Goal: Task Accomplishment & Management: Manage account settings

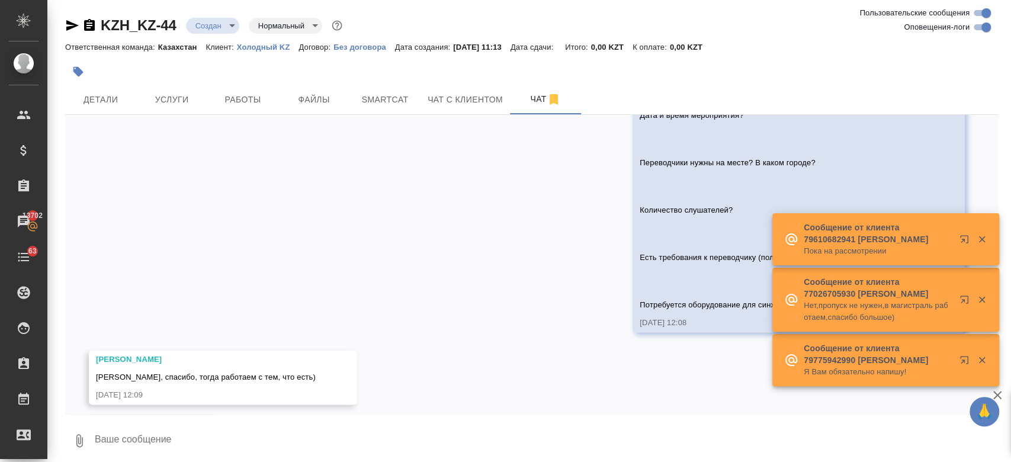
scroll to position [1161, 0]
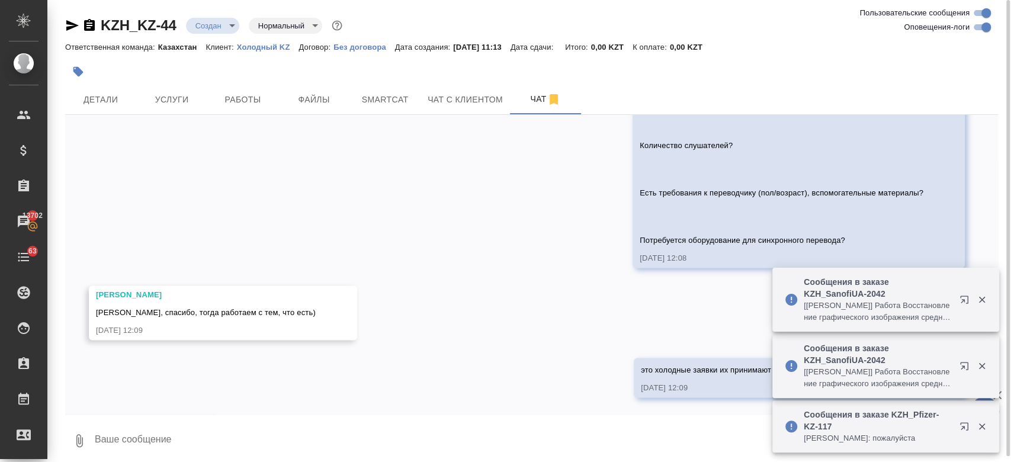
click at [446, 59] on div at bounding box center [376, 72] width 622 height 26
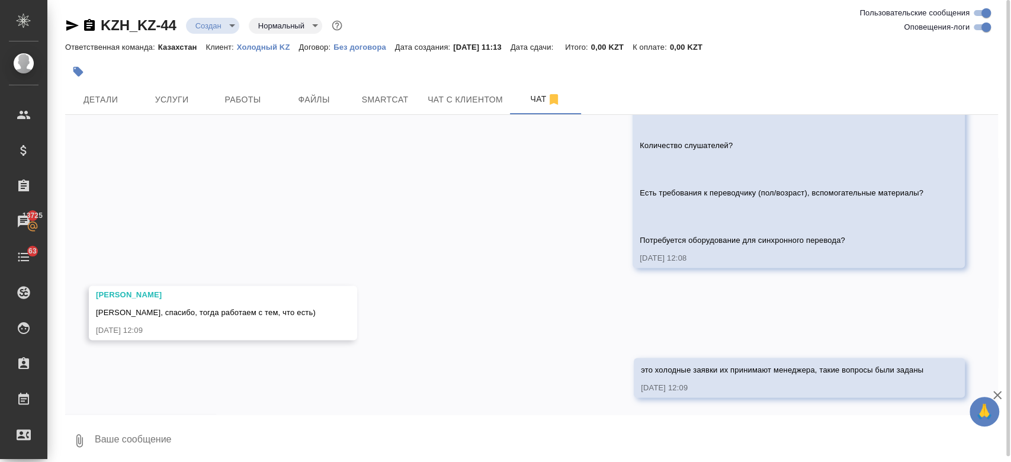
click at [476, 60] on div at bounding box center [376, 72] width 622 height 26
click at [313, 57] on div at bounding box center [531, 57] width 933 height 2
click at [241, 75] on div at bounding box center [376, 72] width 622 height 26
click at [521, 194] on div "12.08, вторник Привет! 12.08.25, 11:13 Интересует услуга синхронного перевода. …" at bounding box center [531, 264] width 933 height 299
click at [411, 191] on div "12.08, вторник Привет! 12.08.25, 11:13 Интересует услуга синхронного перевода. …" at bounding box center [531, 264] width 933 height 299
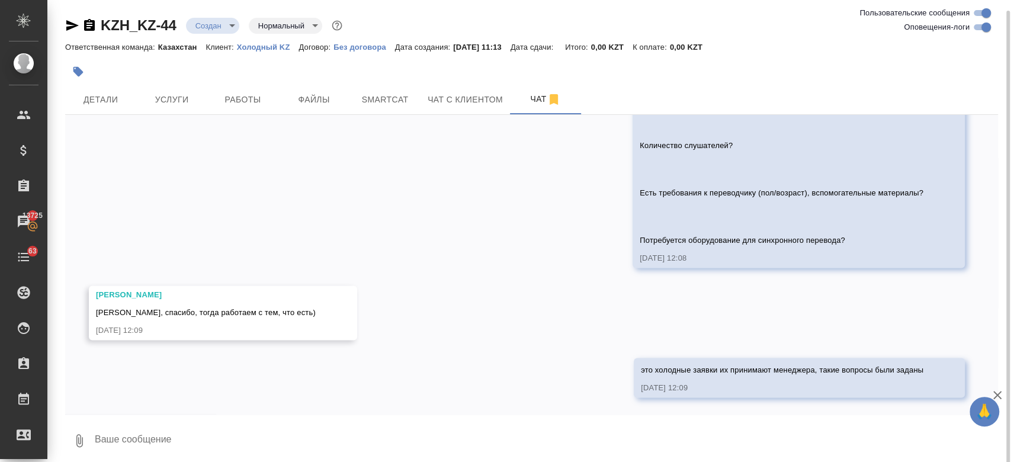
scroll to position [5, 0]
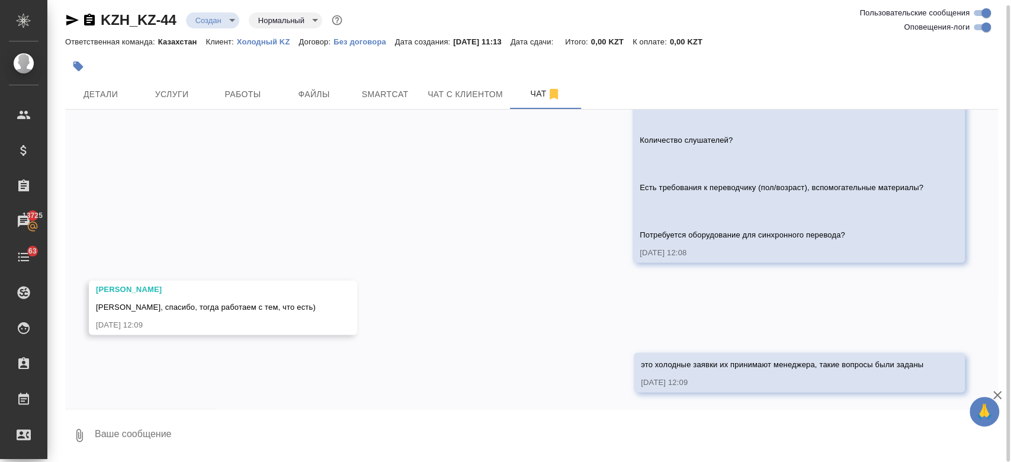
click at [408, 229] on div "12.08, вторник Привет! 12.08.25, 11:13 Интересует услуга синхронного перевода. …" at bounding box center [531, 259] width 933 height 299
click at [602, 68] on div at bounding box center [376, 66] width 622 height 26
click at [358, 59] on div at bounding box center [376, 66] width 622 height 26
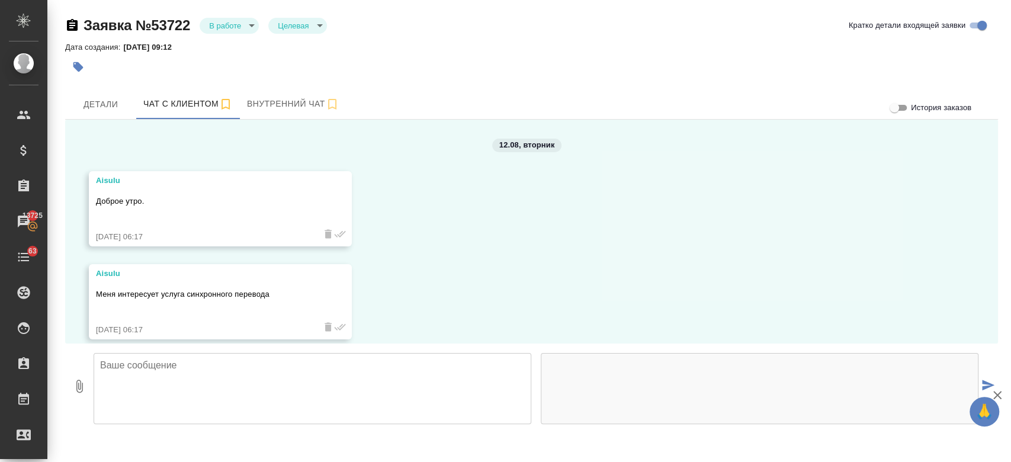
scroll to position [1527, 0]
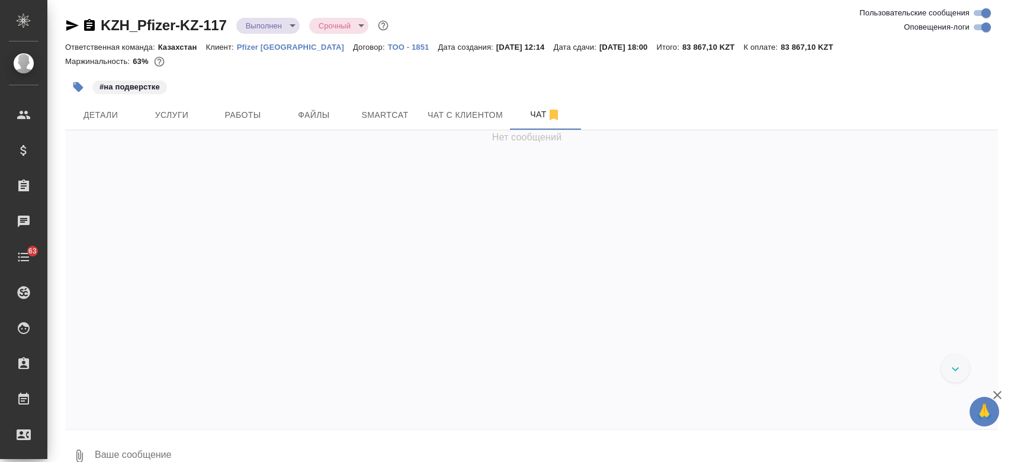
click at [414, 60] on div "Маржинальность: 63%" at bounding box center [531, 61] width 933 height 15
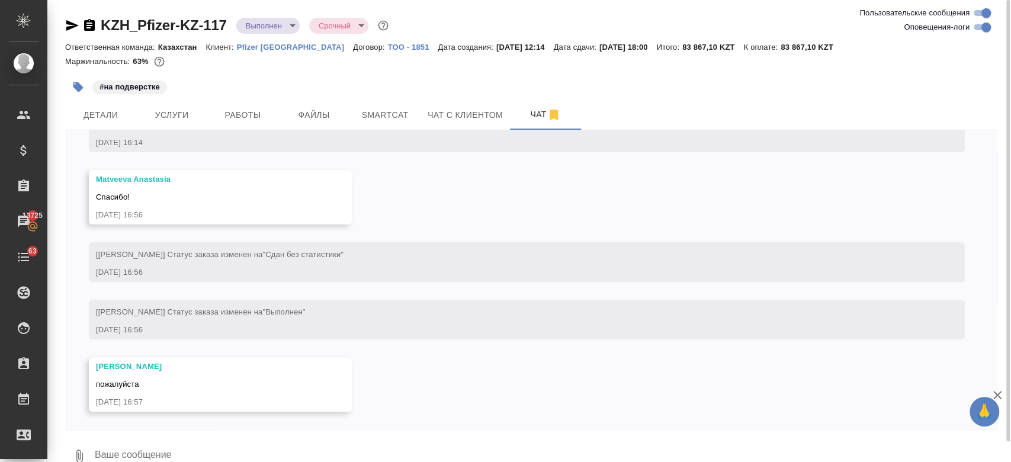
scroll to position [3369, 0]
click at [91, 114] on span "Детали" at bounding box center [100, 115] width 57 height 15
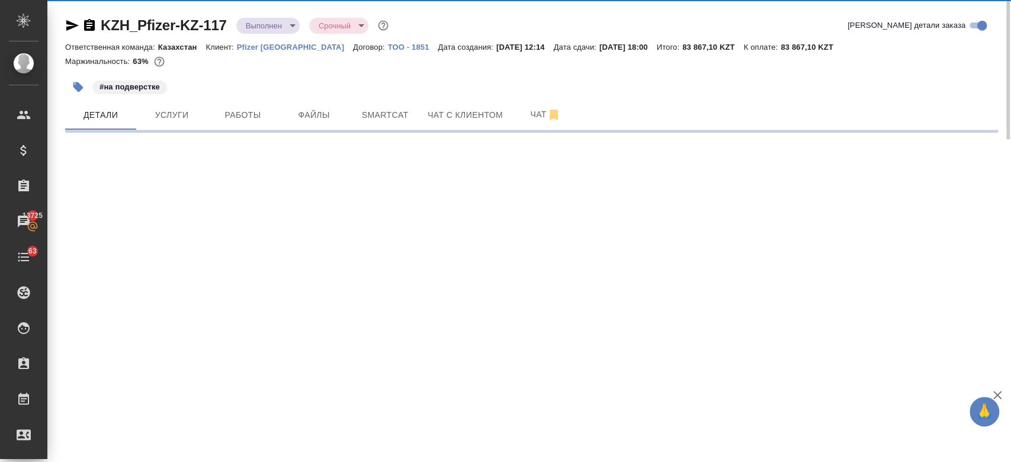
click at [200, 93] on div "#на подверстке" at bounding box center [376, 87] width 622 height 26
select select "RU"
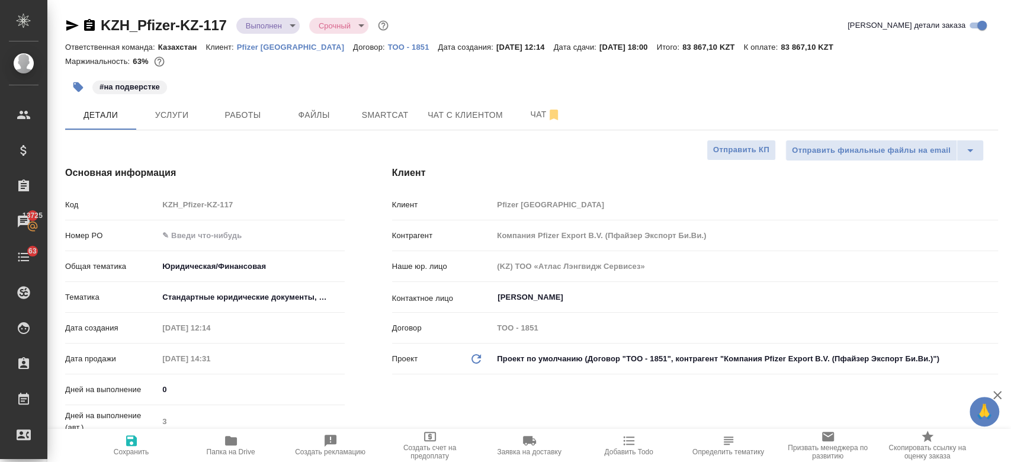
type textarea "x"
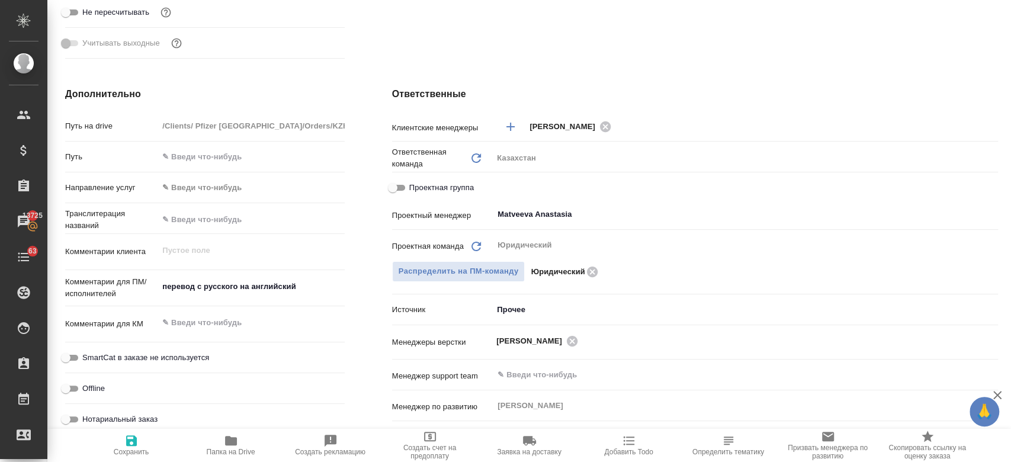
type textarea "x"
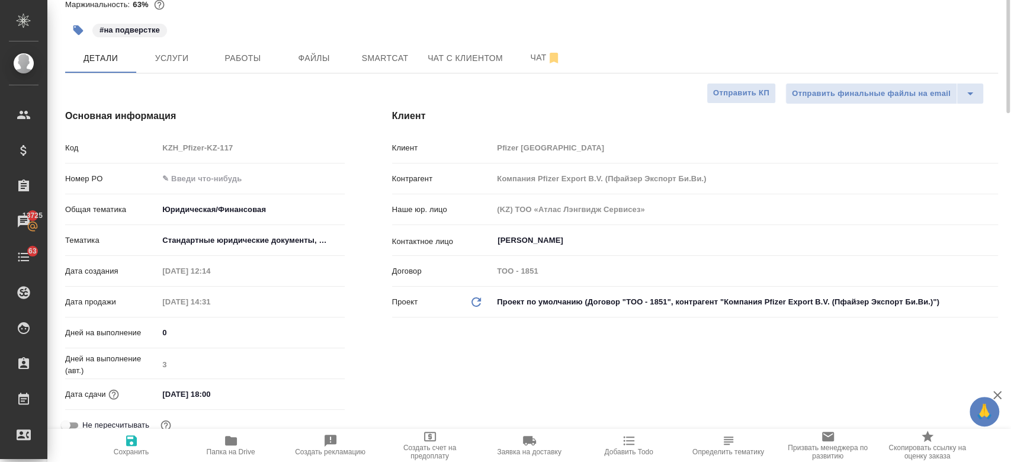
scroll to position [0, 0]
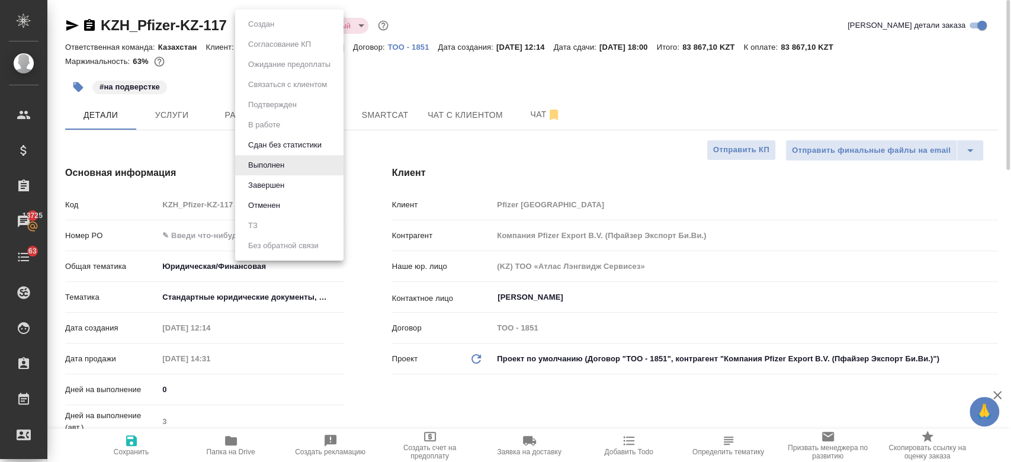
click at [279, 19] on body "🙏 .cls-1 fill:#fff; AWATERA Kosherbayeva Nazerke Клиенты Спецификации Заказы 13…" at bounding box center [505, 231] width 1011 height 462
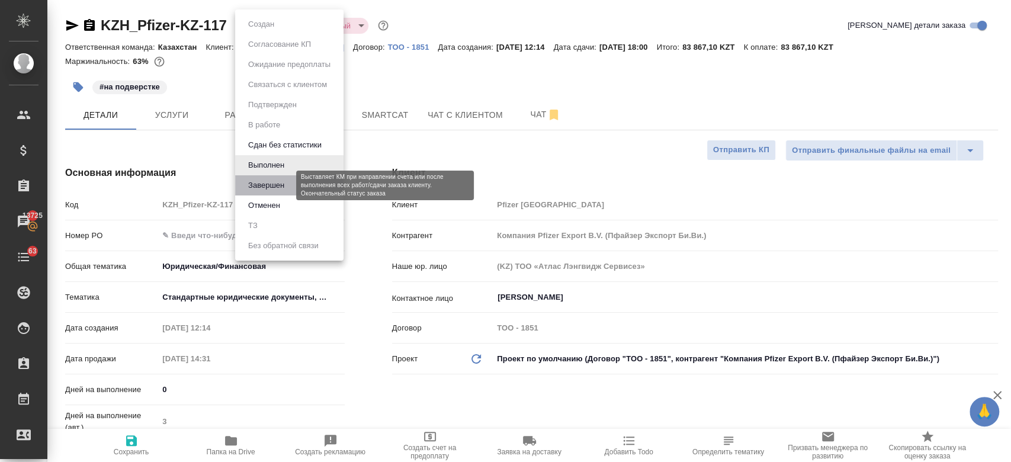
click at [272, 181] on button "Завершен" at bounding box center [266, 185] width 43 height 13
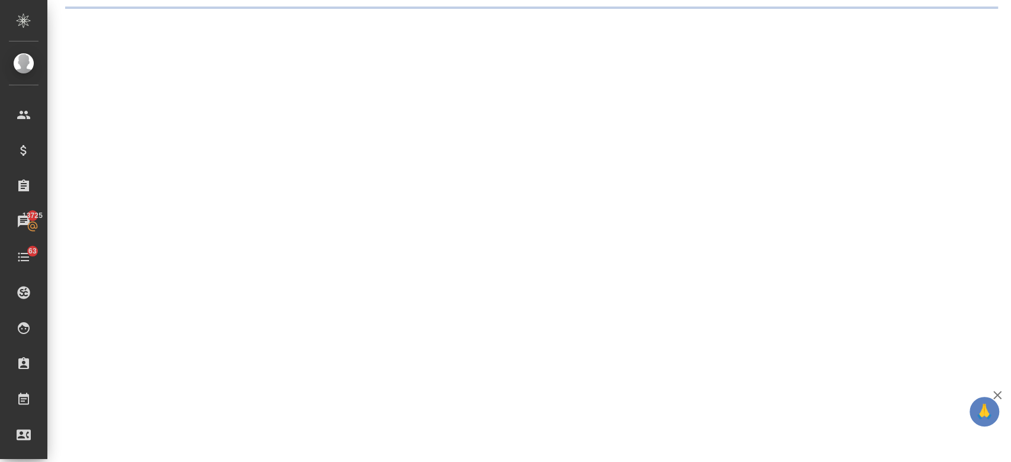
click at [354, 84] on div ".cls-1 fill:#fff; AWATERA Kosherbayeva Nazerke Клиенты Спецификации Заказы 1372…" at bounding box center [505, 231] width 1011 height 462
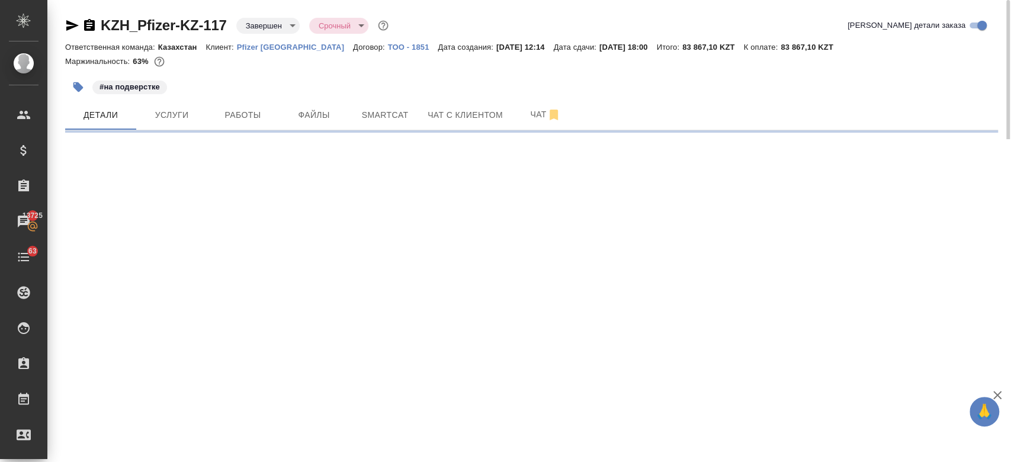
select select "RU"
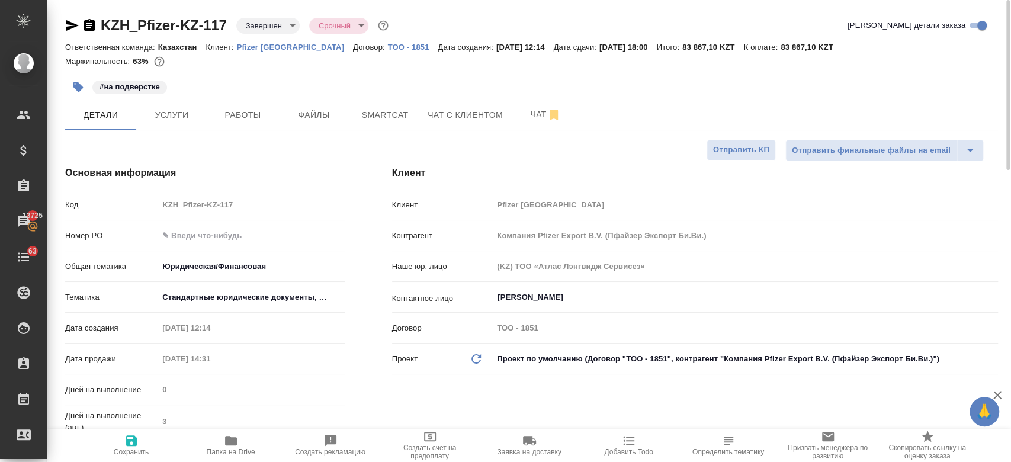
type textarea "x"
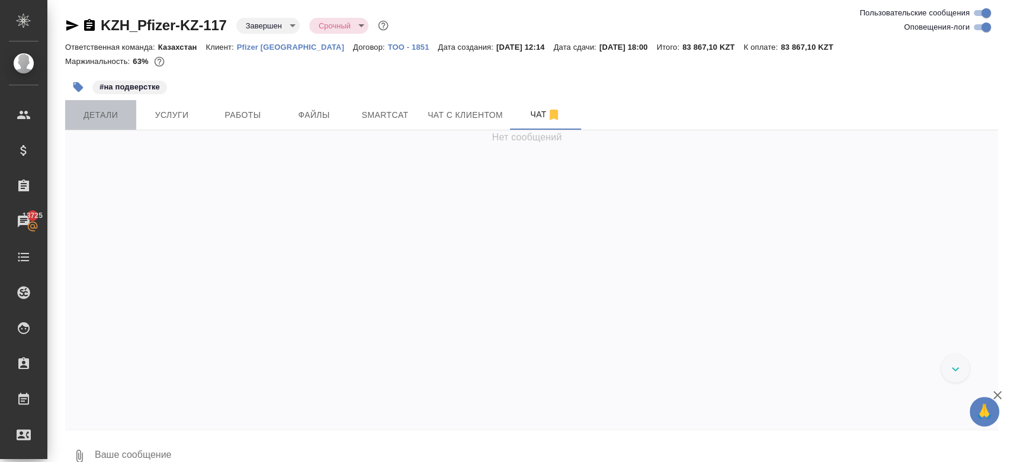
click at [120, 113] on span "Детали" at bounding box center [100, 115] width 57 height 15
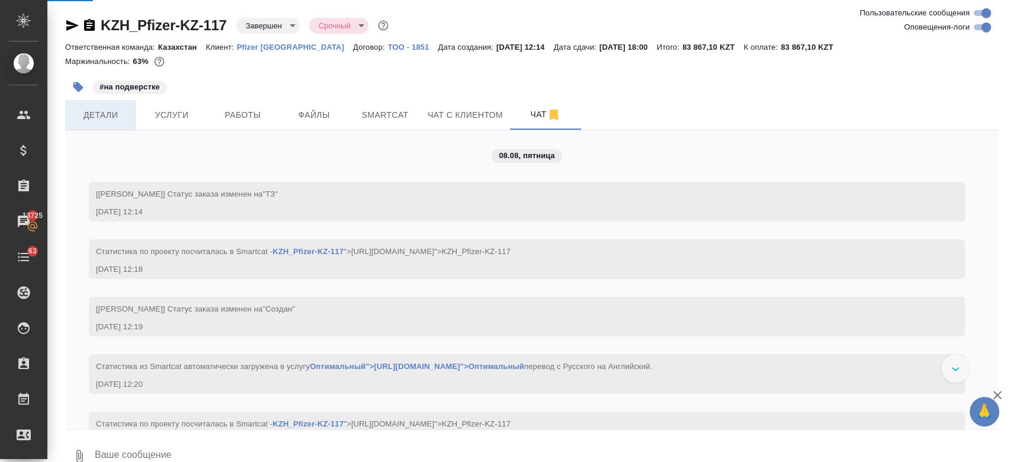
scroll to position [3099, 0]
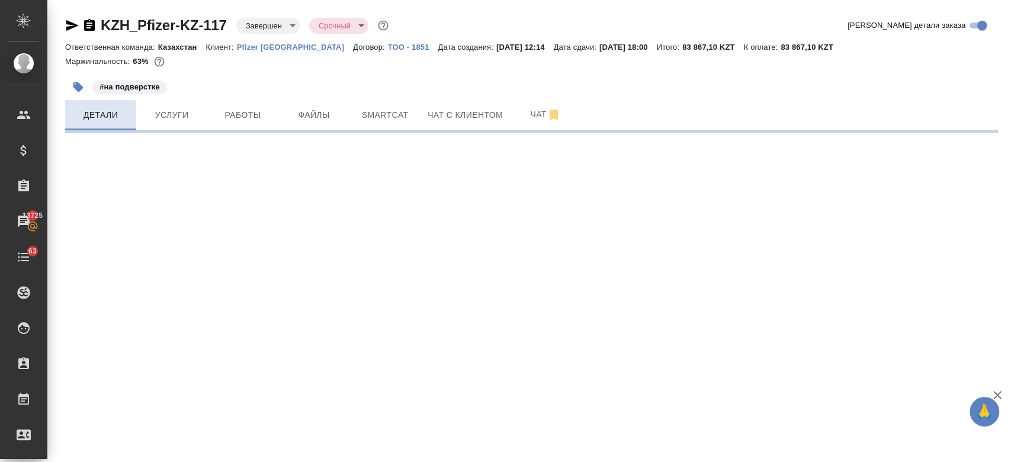
click at [120, 113] on span "Детали" at bounding box center [100, 115] width 57 height 15
select select "RU"
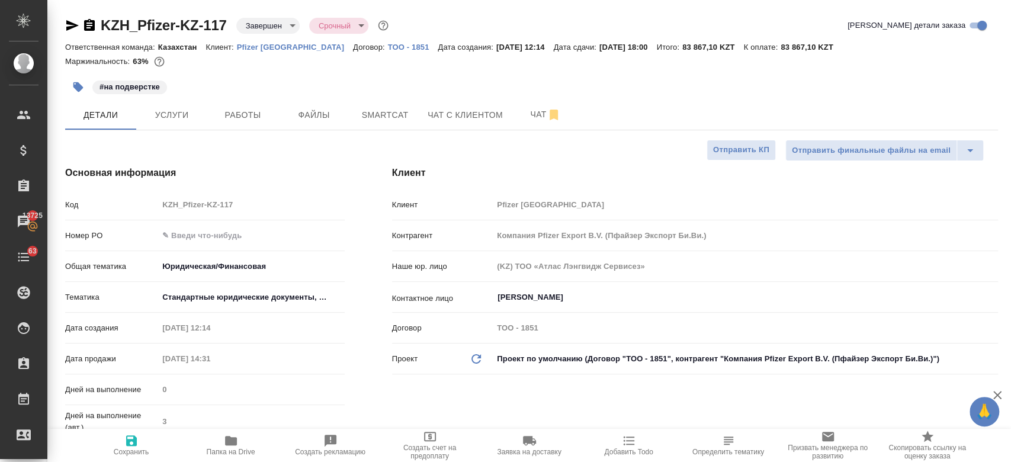
type textarea "x"
click at [215, 233] on input "text" at bounding box center [251, 235] width 185 height 17
paste input "РО 9501039004"
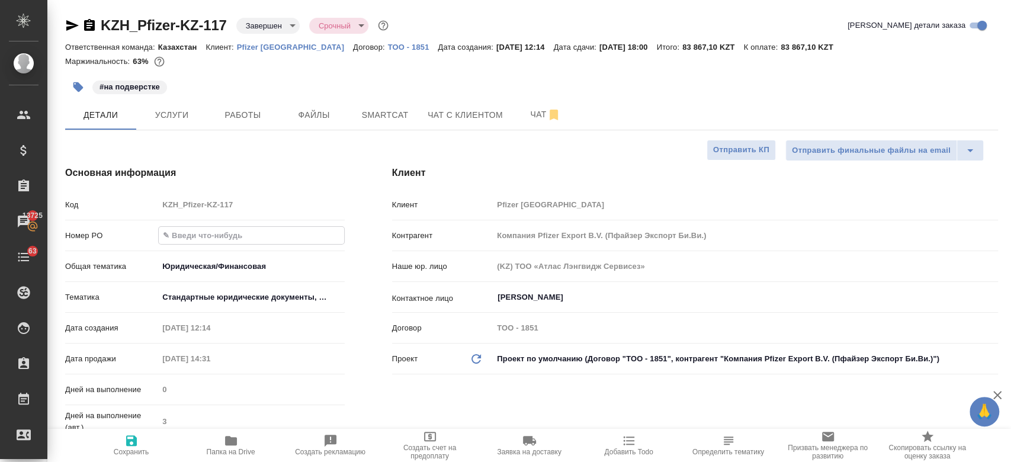
type input "РО 9501039004"
type textarea "x"
type input "РО 9501039004"
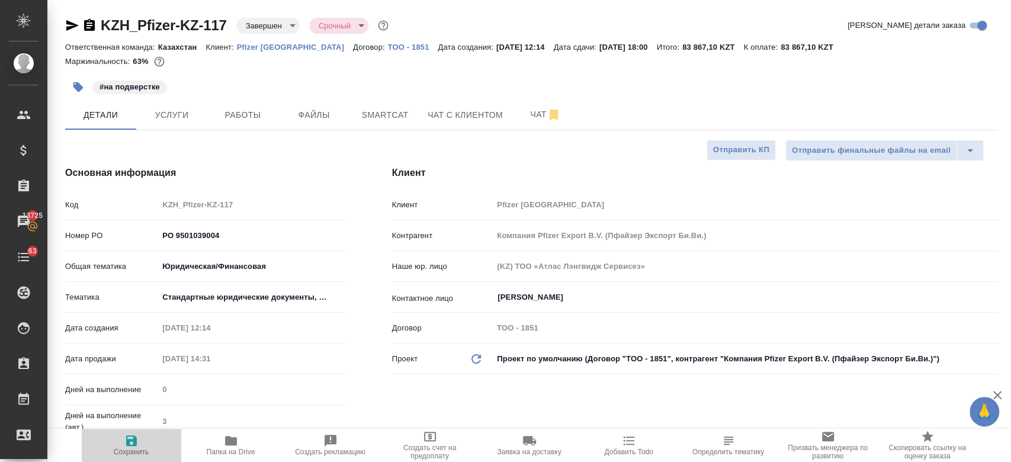
click at [120, 447] on span "Сохранить" at bounding box center [131, 445] width 85 height 23
type textarea "x"
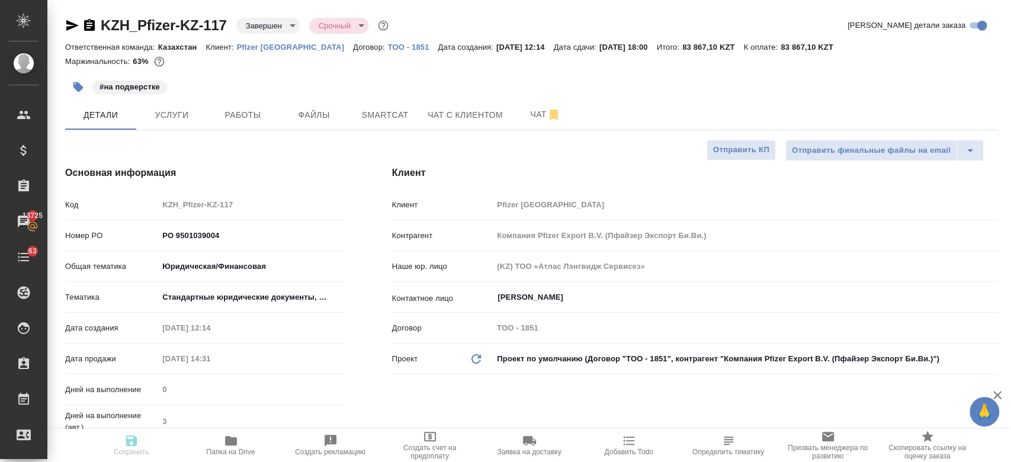
type textarea "x"
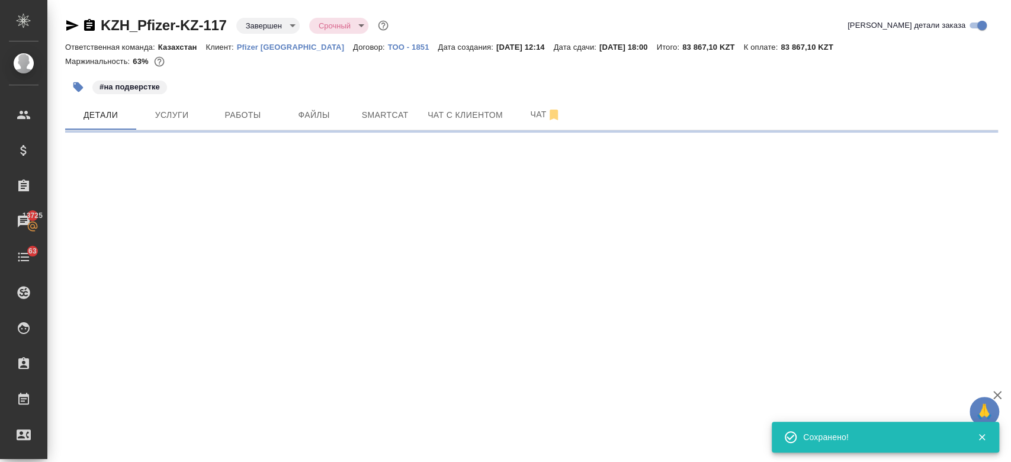
select select "RU"
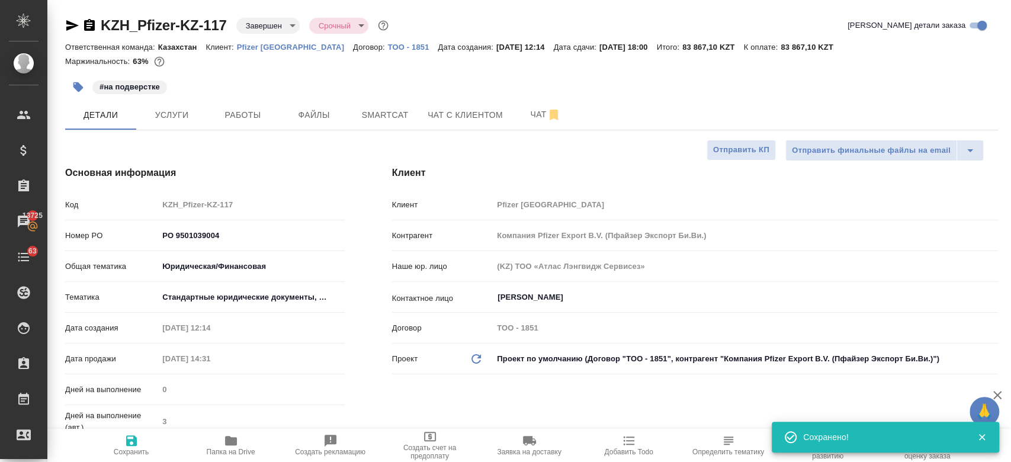
type textarea "x"
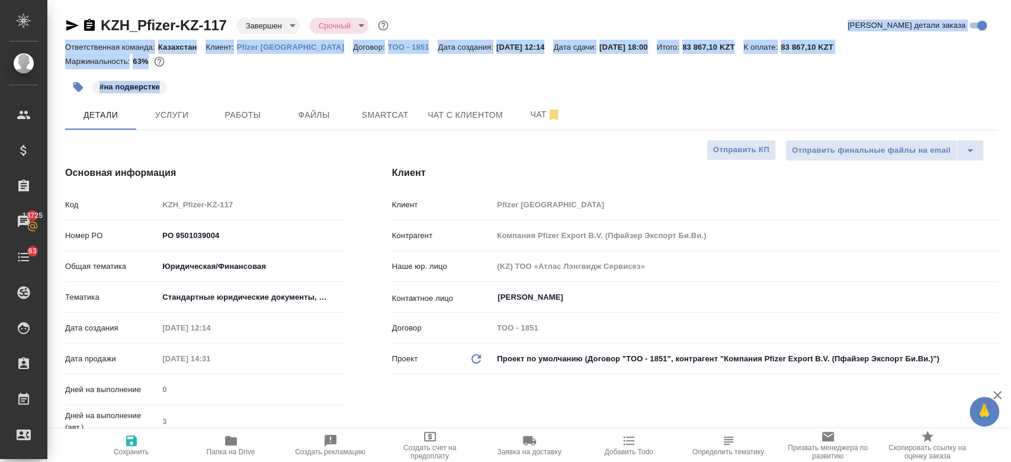
drag, startPoint x: 398, startPoint y: 83, endPoint x: 496, endPoint y: -55, distance: 169.5
click at [496, 0] on html "🙏 .cls-1 fill:#fff; AWATERA Kosherbayeva Nazerke Клиенты Спецификации Заказы 13…" at bounding box center [505, 231] width 1011 height 462
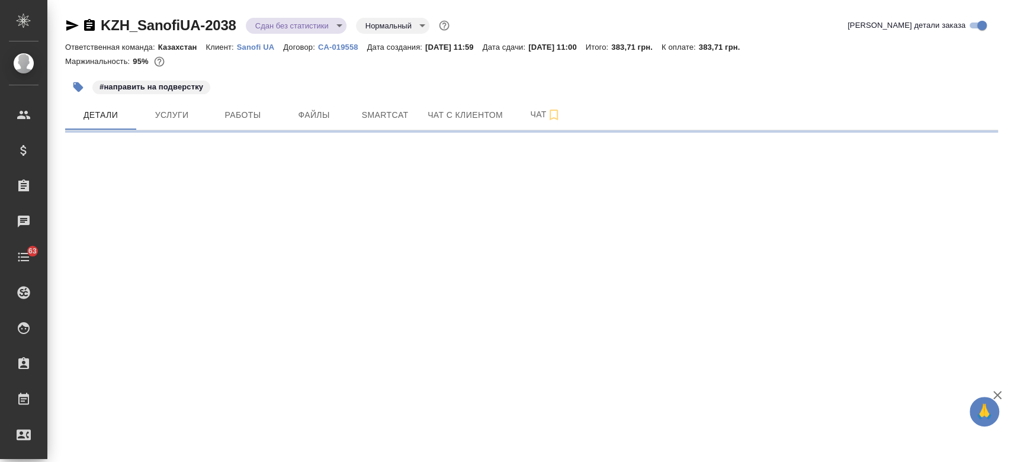
select select "RU"
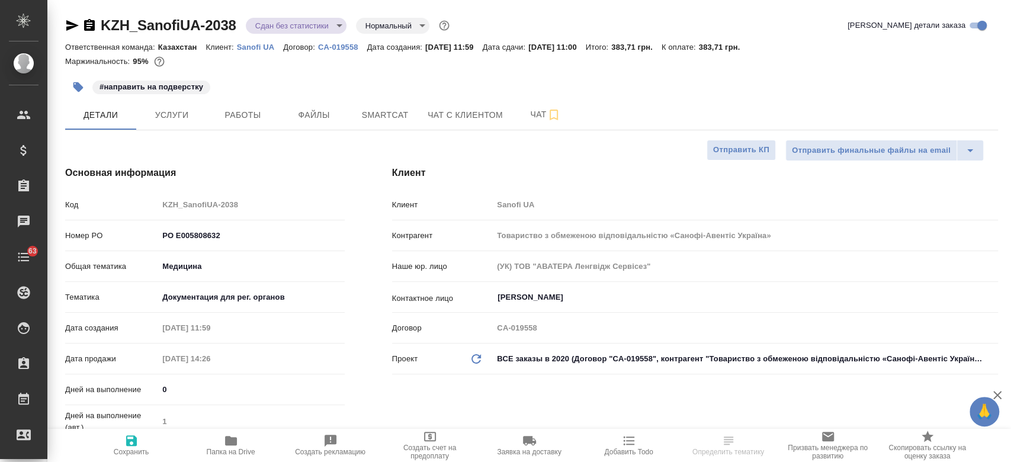
type textarea "x"
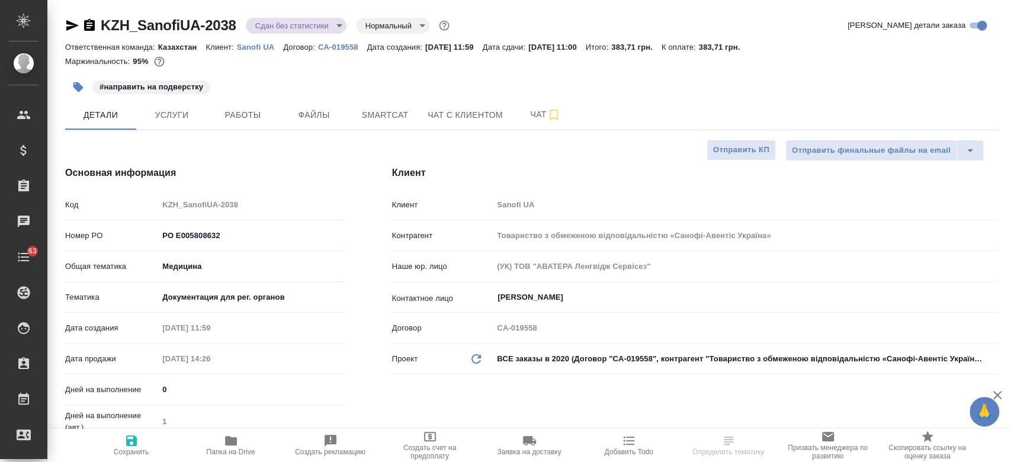
type textarea "x"
click at [258, 47] on p "Sanofi UA" at bounding box center [260, 47] width 46 height 9
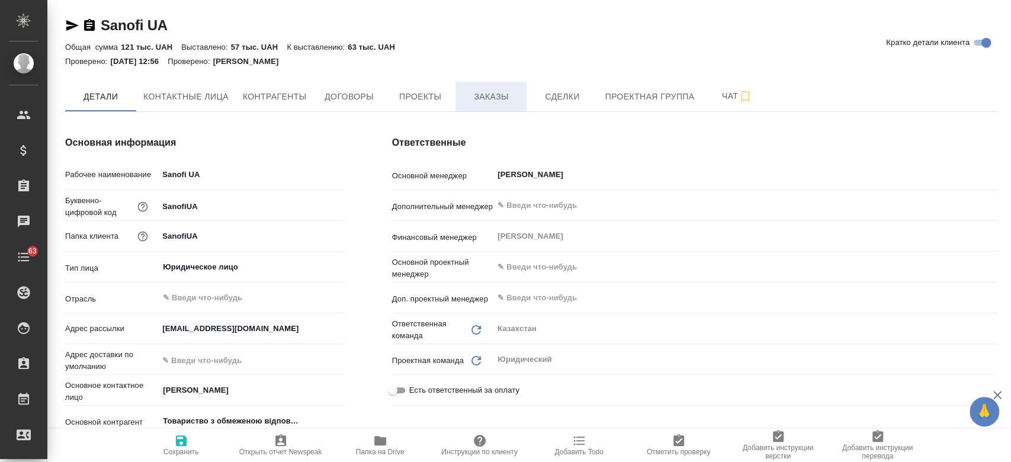
type textarea "x"
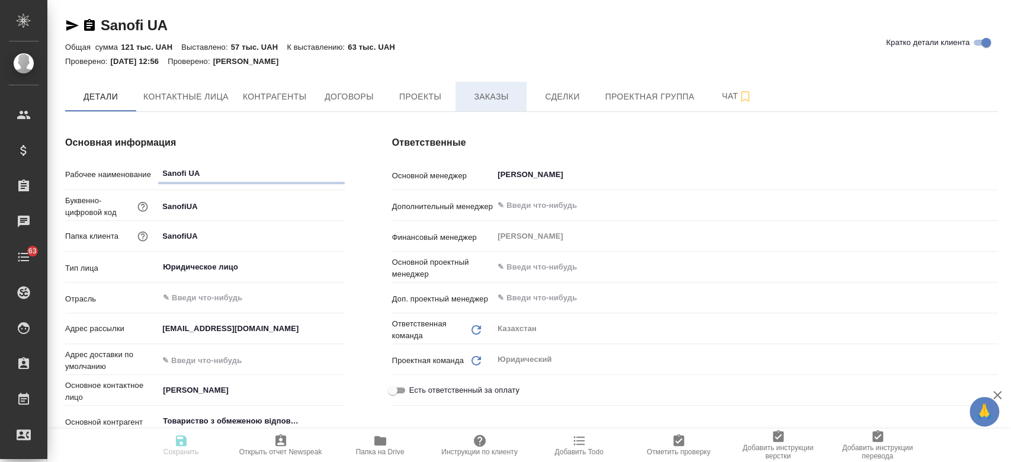
type textarea "x"
click at [485, 97] on span "Заказы" at bounding box center [491, 96] width 57 height 15
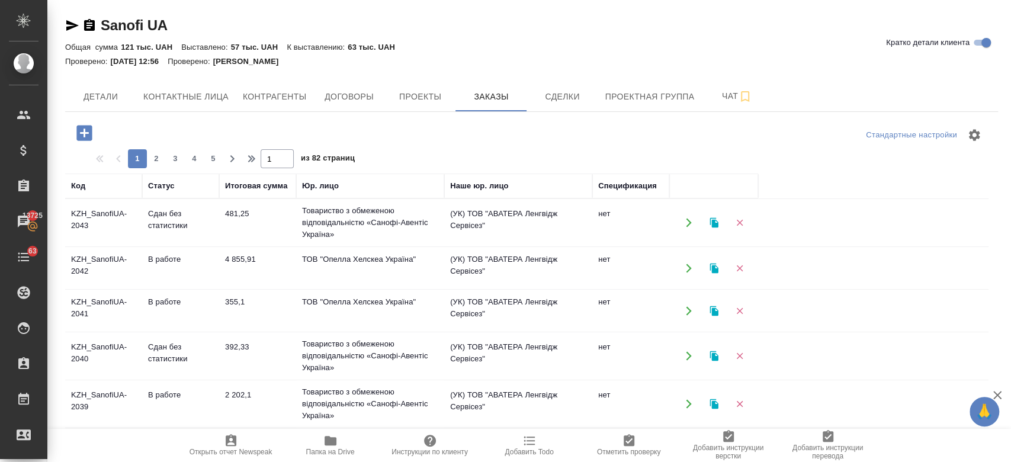
click at [103, 244] on td "KZH_SanofiUA-2039" at bounding box center [103, 222] width 77 height 41
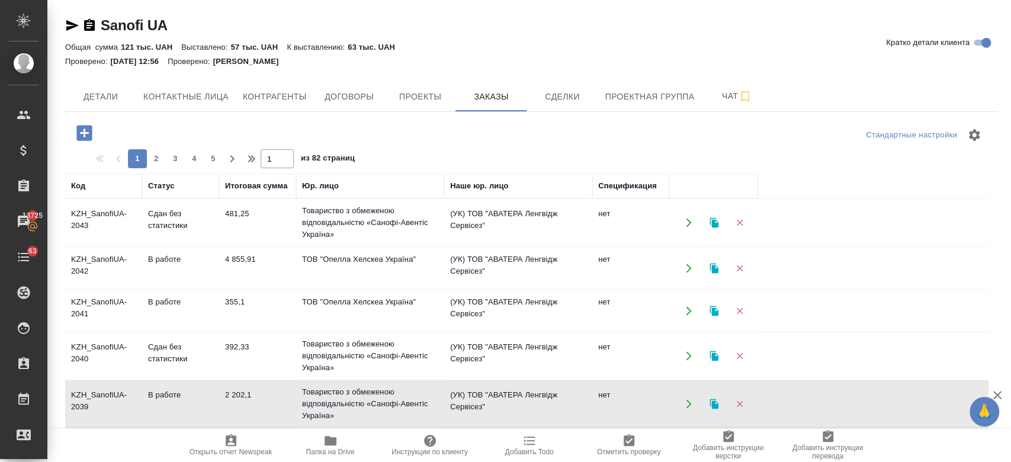
click at [103, 244] on td "KZH_SanofiUA-2039" at bounding box center [103, 222] width 77 height 41
click at [112, 217] on td "KZH_SanofiUA-2043" at bounding box center [103, 222] width 77 height 41
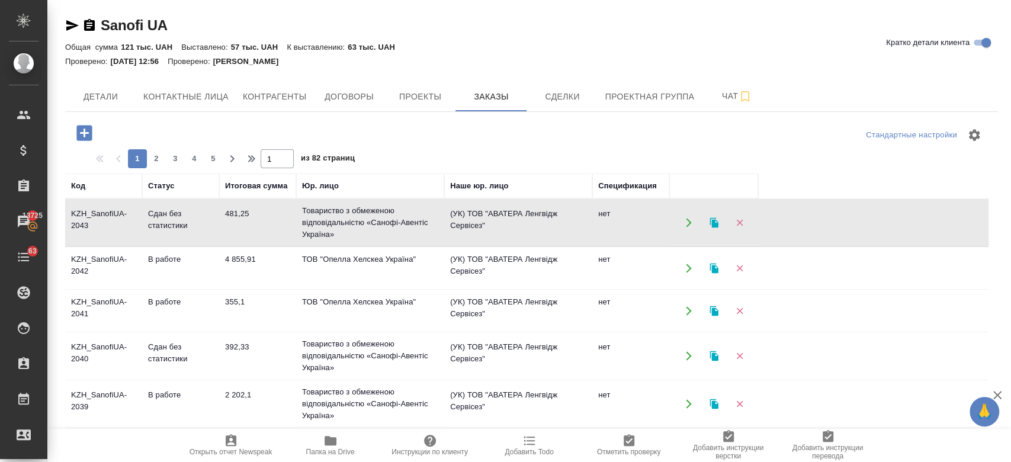
click at [112, 217] on td "KZH_SanofiUA-2043" at bounding box center [103, 222] width 77 height 41
click at [106, 244] on td "KZH_SanofiUA-2041" at bounding box center [103, 222] width 77 height 41
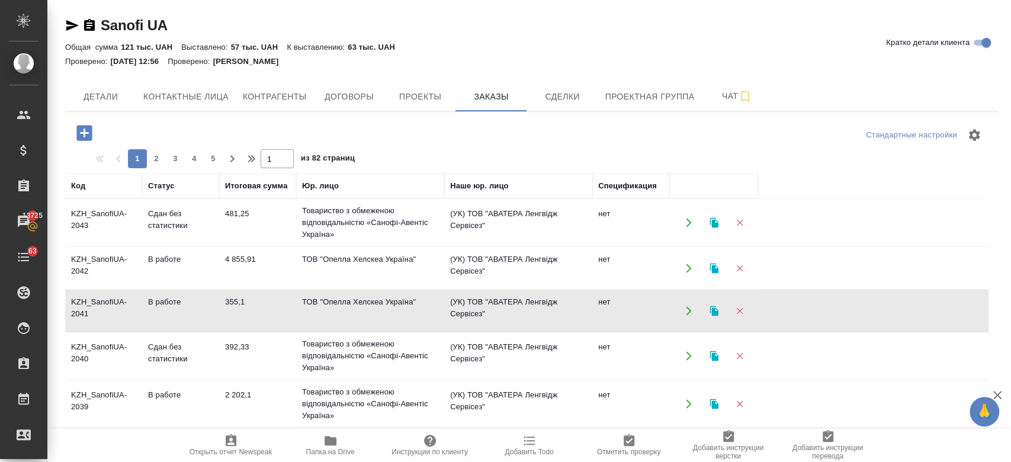
click at [106, 244] on td "KZH_SanofiUA-2041" at bounding box center [103, 222] width 77 height 41
click at [124, 244] on td "KZH_SanofiUA-2042" at bounding box center [103, 222] width 77 height 41
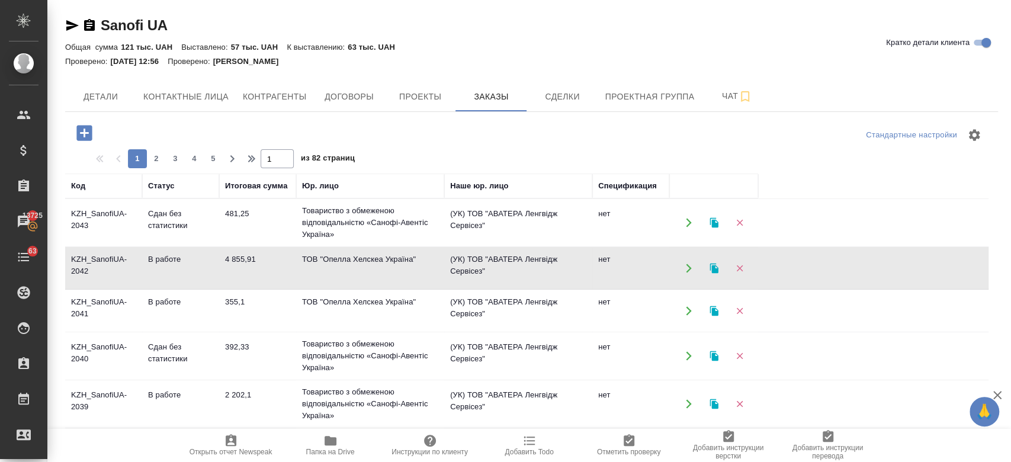
click at [124, 244] on td "KZH_SanofiUA-2042" at bounding box center [103, 222] width 77 height 41
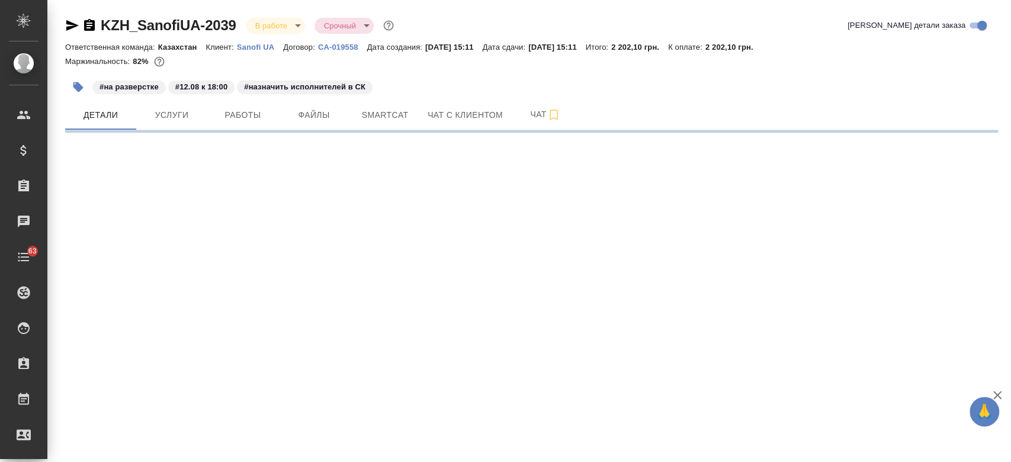
select select "RU"
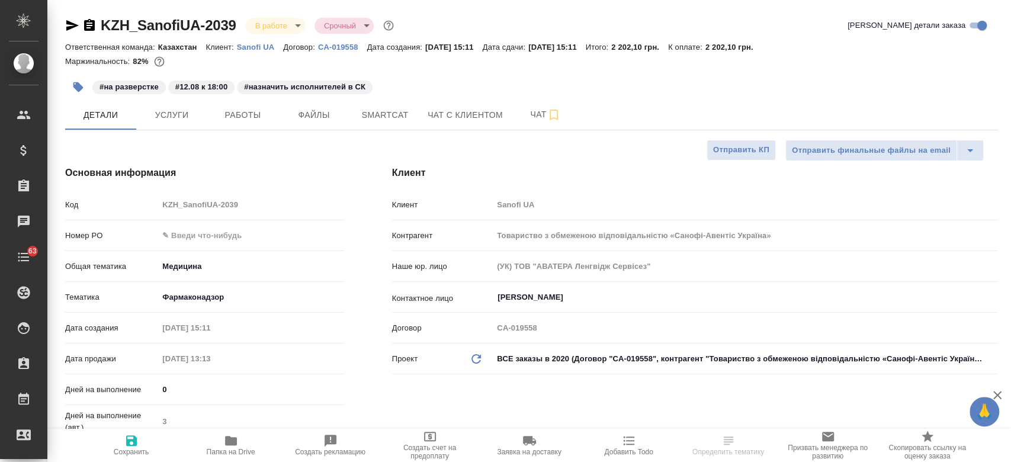
type textarea "x"
click at [191, 235] on input "text" at bounding box center [251, 235] width 185 height 17
paste input "РО E005813333"
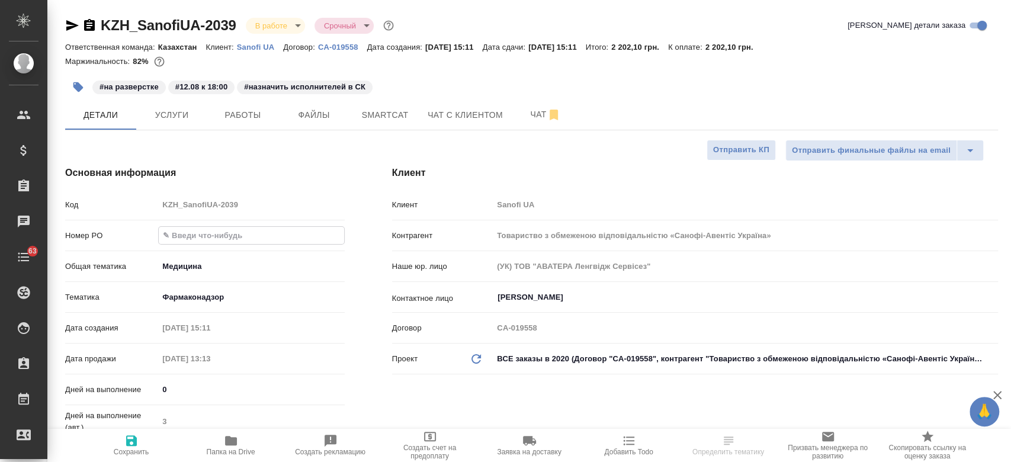
type input "РО E005813333"
type textarea "x"
type input "РО E005813333"
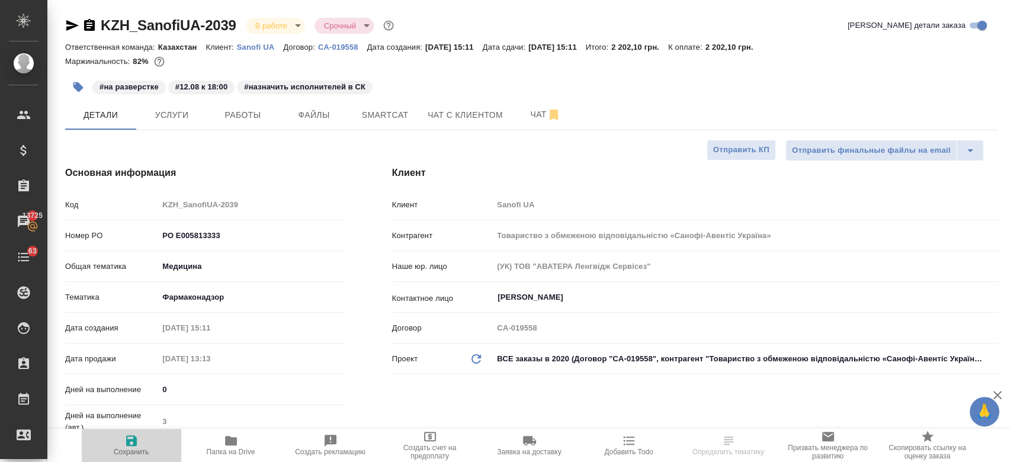
click at [134, 442] on icon "button" at bounding box center [131, 440] width 11 height 11
type textarea "x"
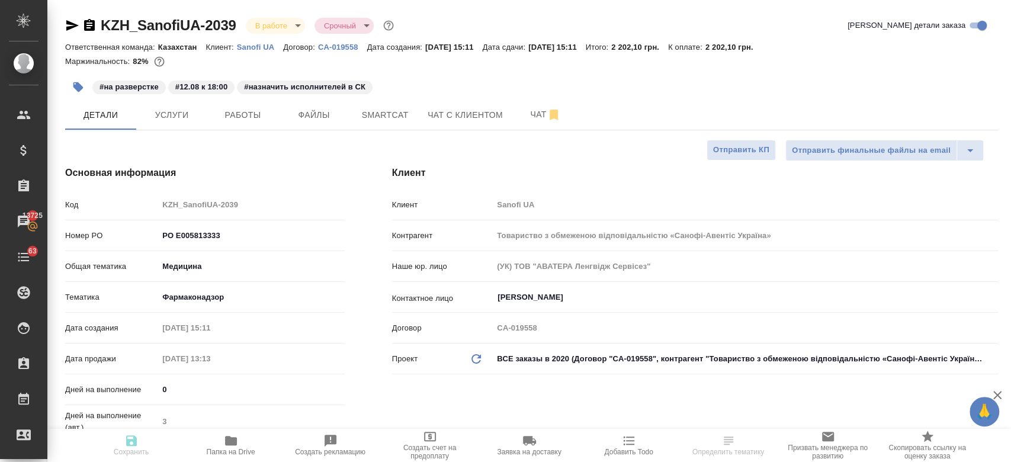
type textarea "x"
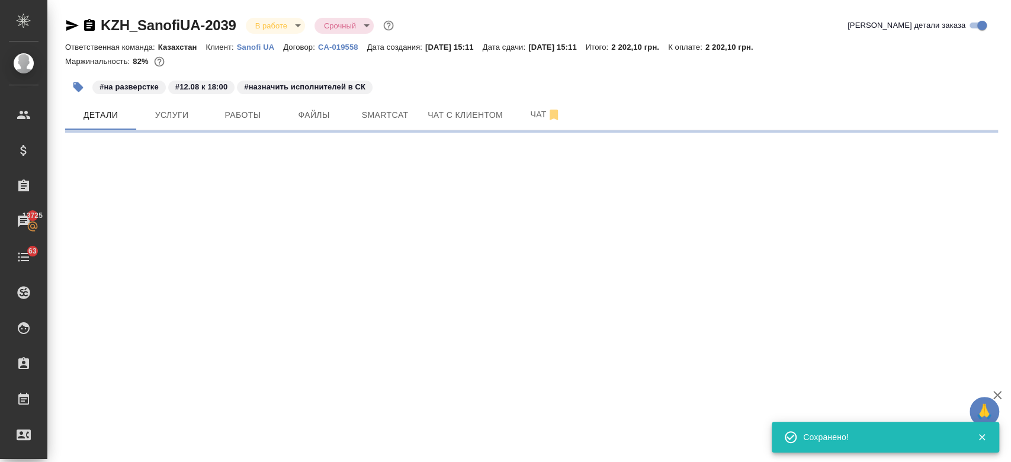
select select "RU"
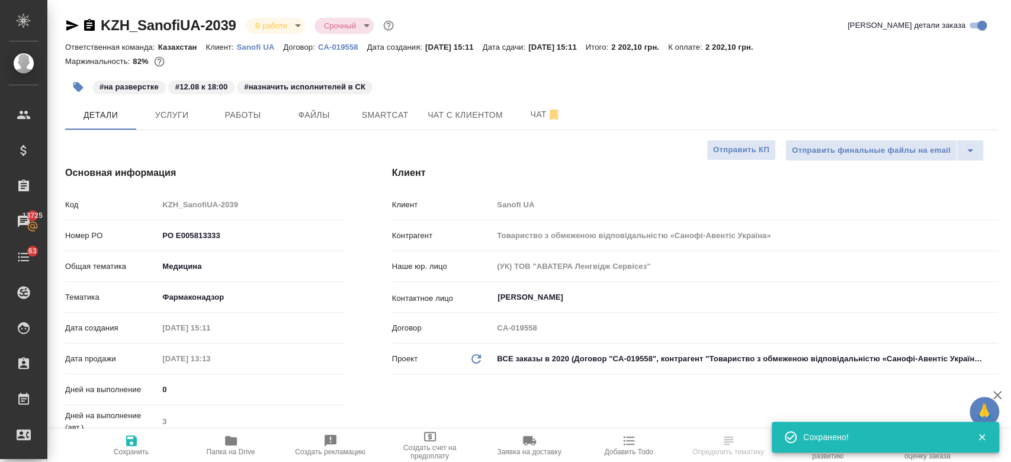
type textarea "x"
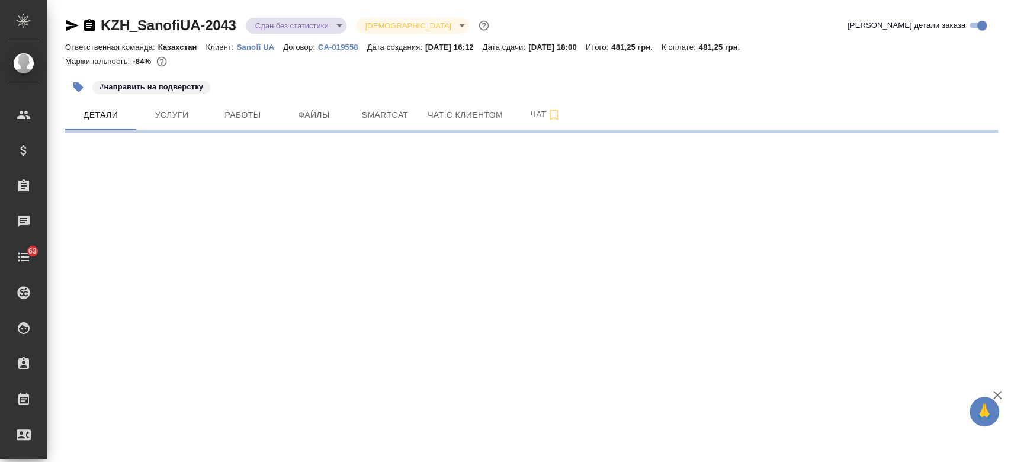
select select "RU"
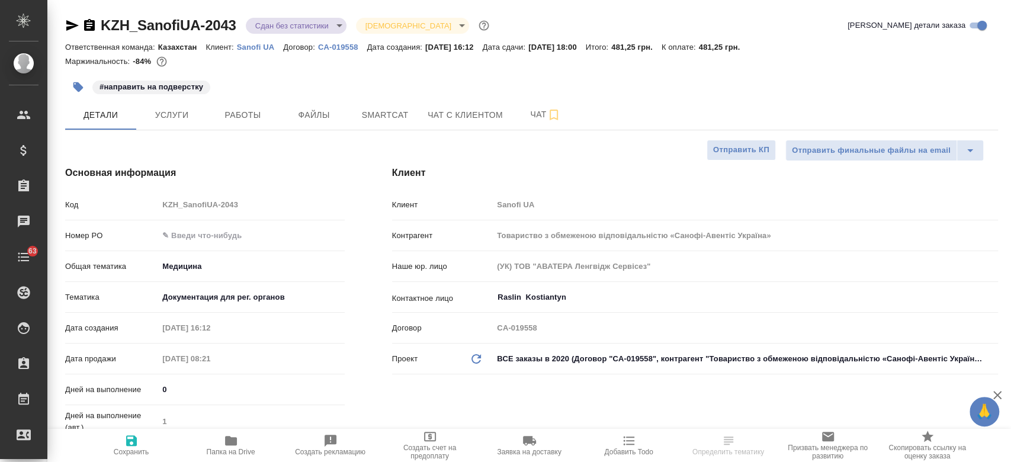
type textarea "x"
click at [205, 229] on input "text" at bounding box center [251, 235] width 185 height 17
paste input "РО E005813124"
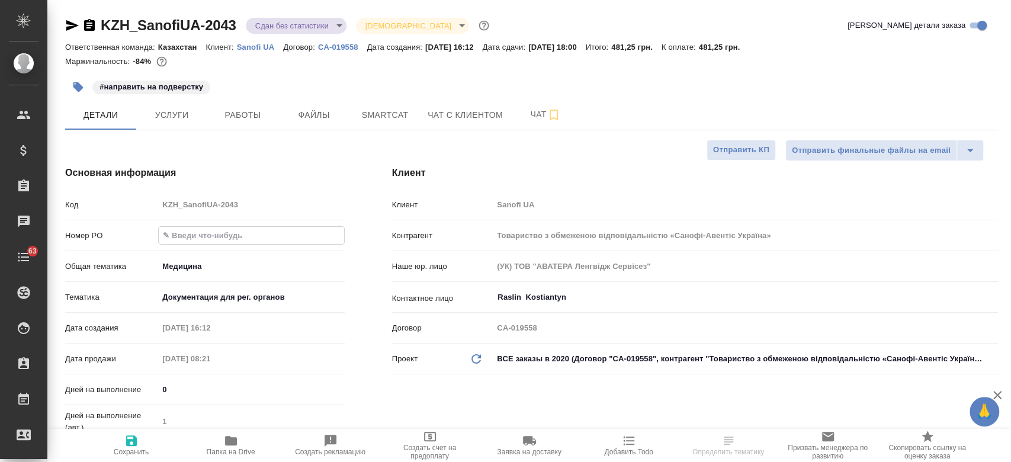
type input "РО E005813124"
type textarea "x"
type input "РО E005813124"
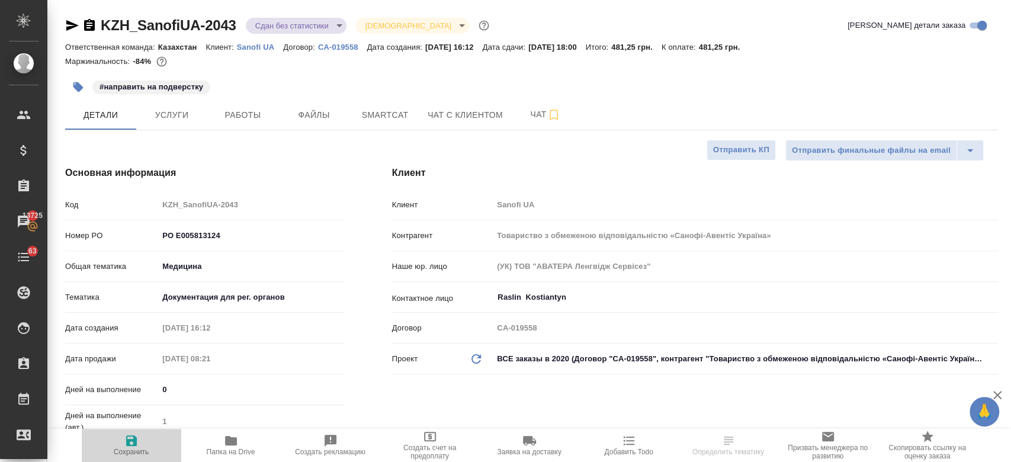
click at [129, 443] on icon "button" at bounding box center [131, 441] width 14 height 14
type textarea "x"
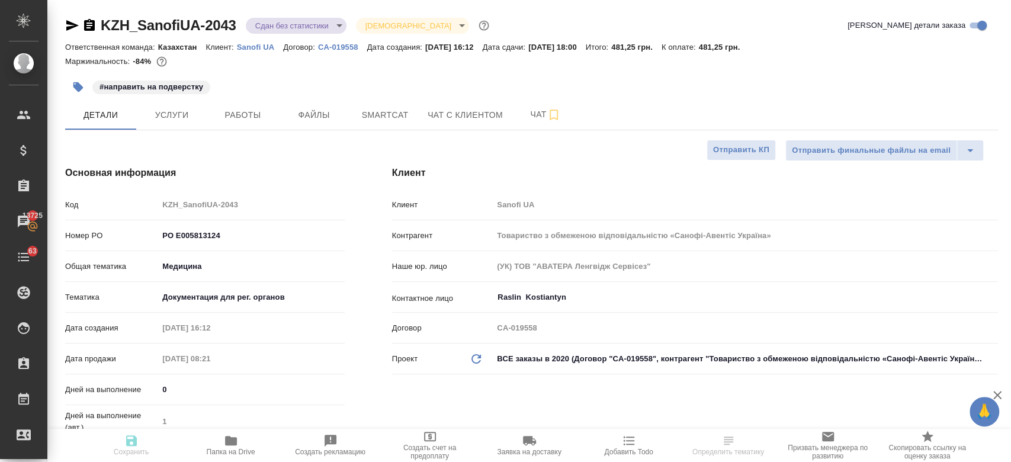
type textarea "x"
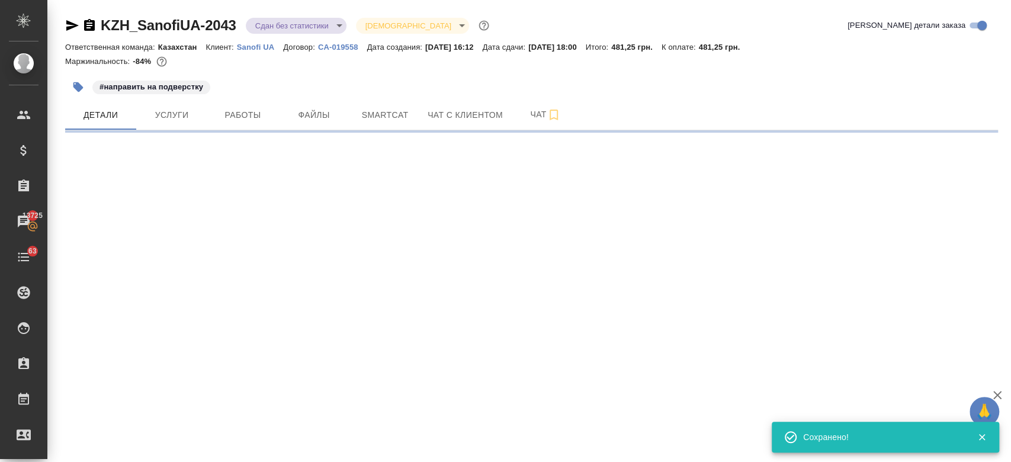
select select "RU"
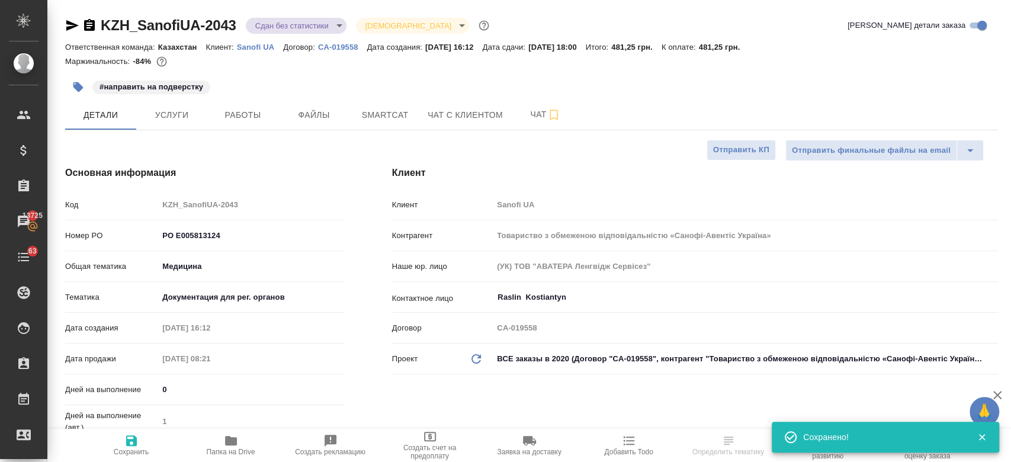
type textarea "x"
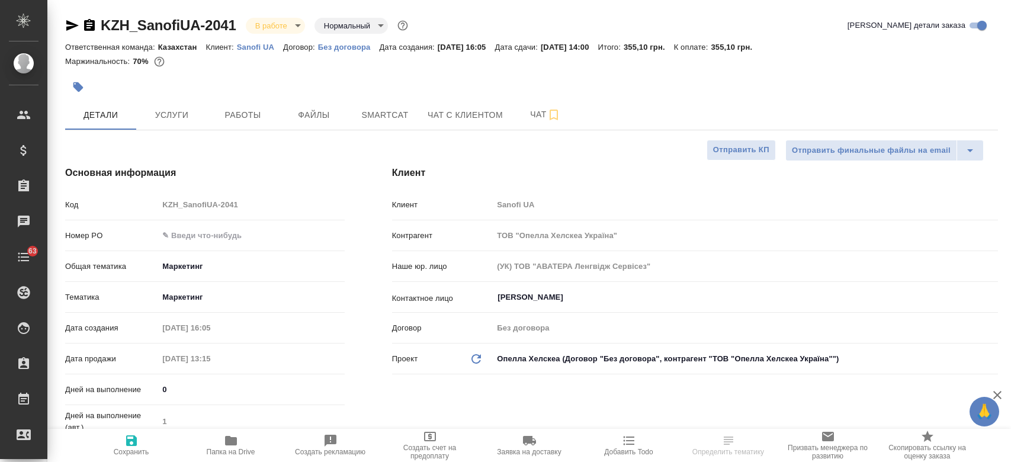
select select "RU"
click at [178, 236] on input "text" at bounding box center [251, 235] width 185 height 17
paste input "РО E005813874"
type input "РО E005813874"
click at [134, 434] on icon "button" at bounding box center [131, 441] width 14 height 14
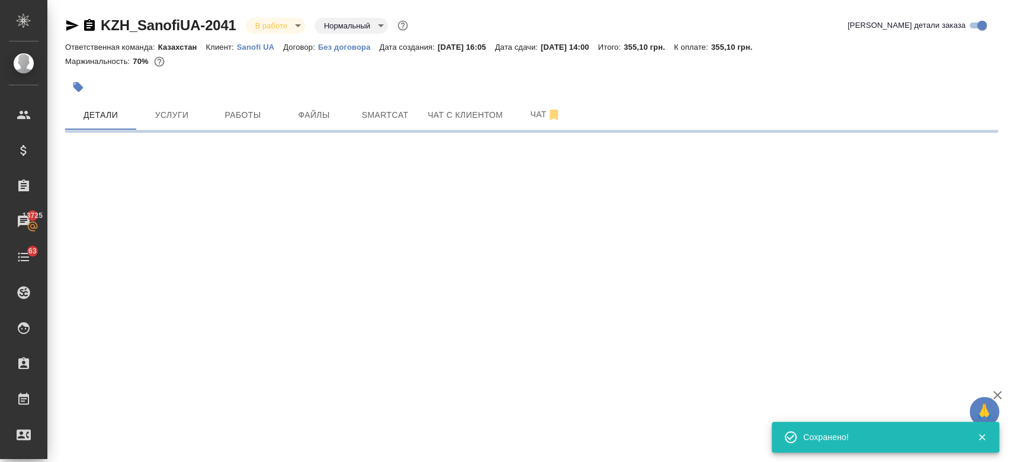
select select "RU"
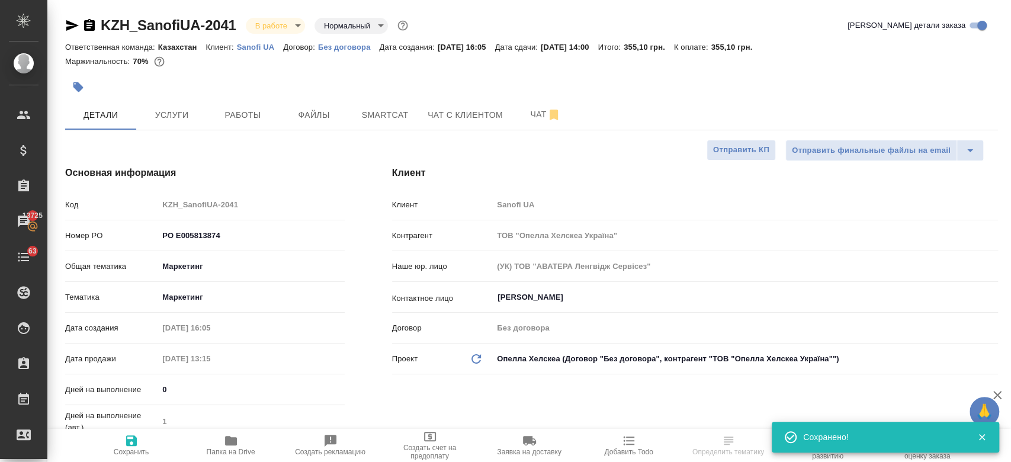
type textarea "x"
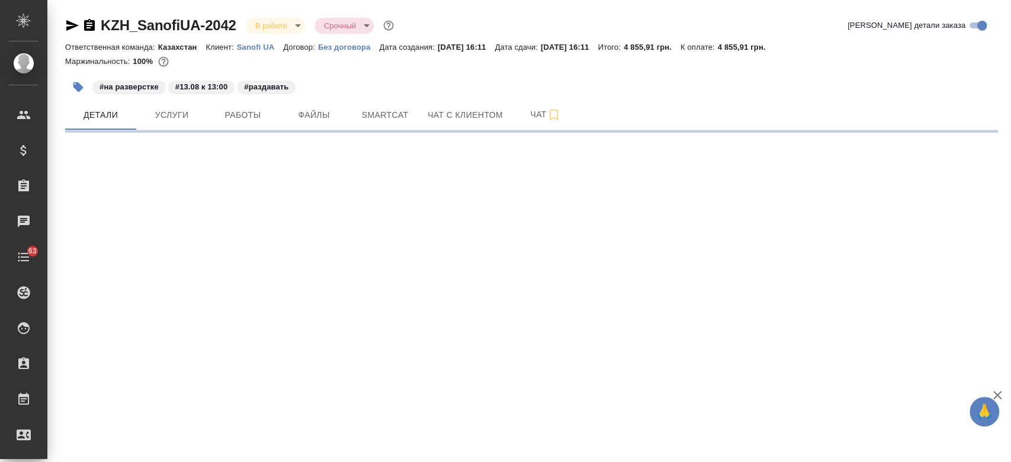
select select "RU"
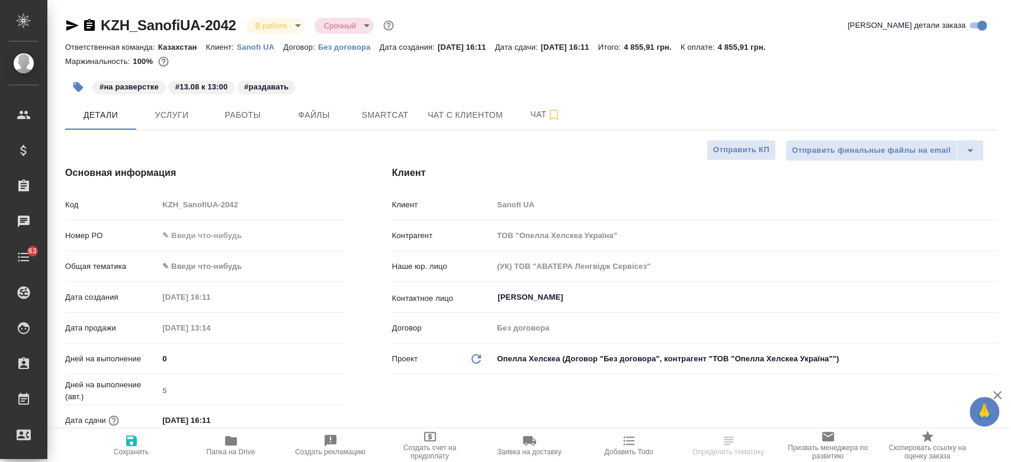
type textarea "x"
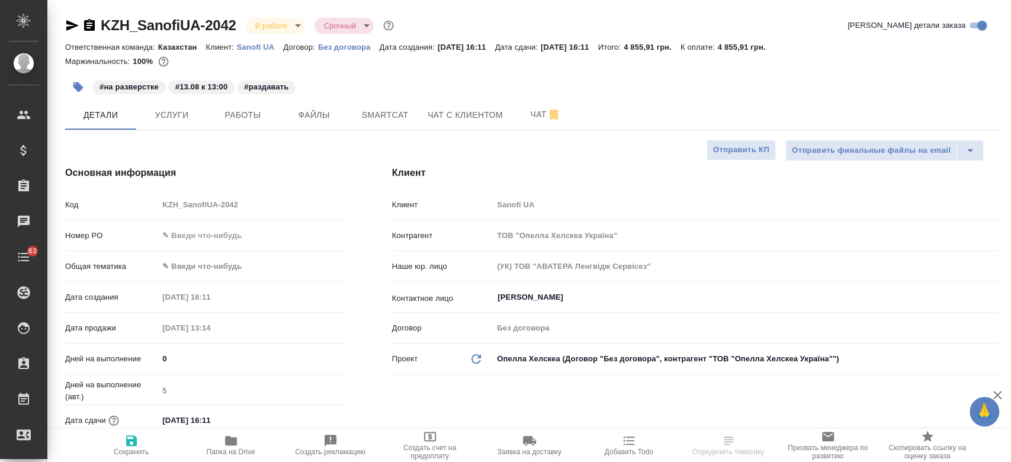
type textarea "x"
click at [201, 239] on input "text" at bounding box center [251, 235] width 186 height 17
paste input "РО E005813901"
type input "РО E005813901"
type textarea "x"
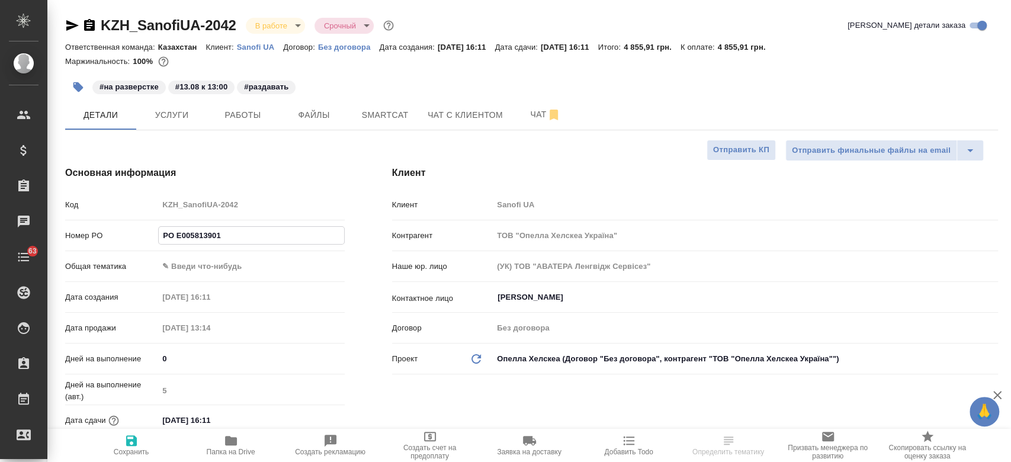
type textarea "x"
type input "РО E005813901"
click at [132, 446] on icon "button" at bounding box center [131, 440] width 11 height 11
type textarea "x"
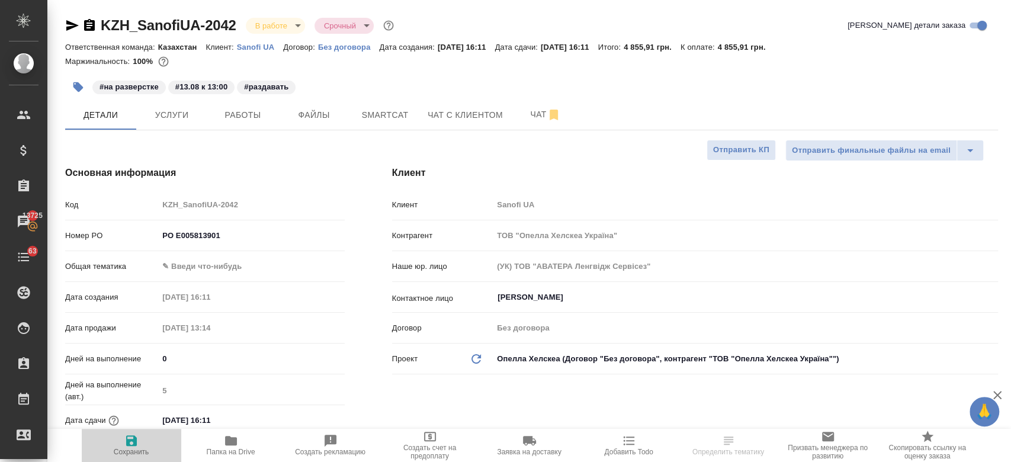
type textarea "x"
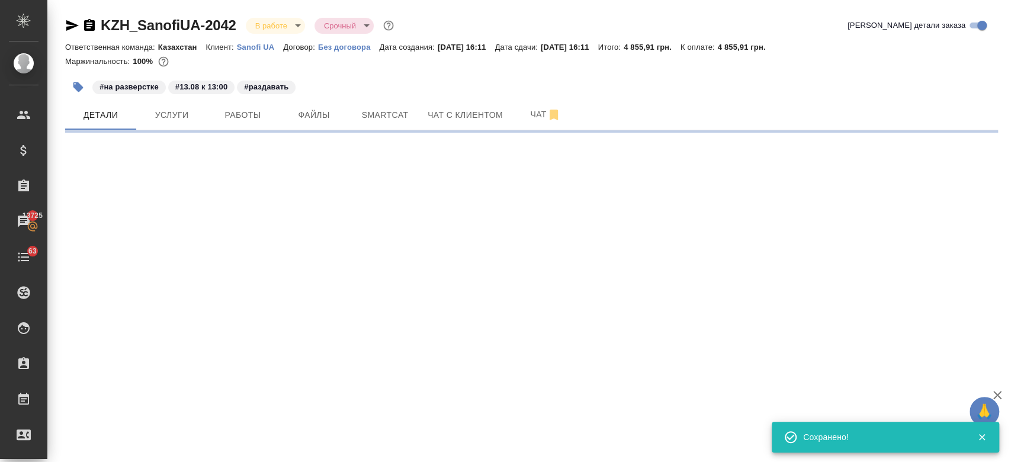
select select "RU"
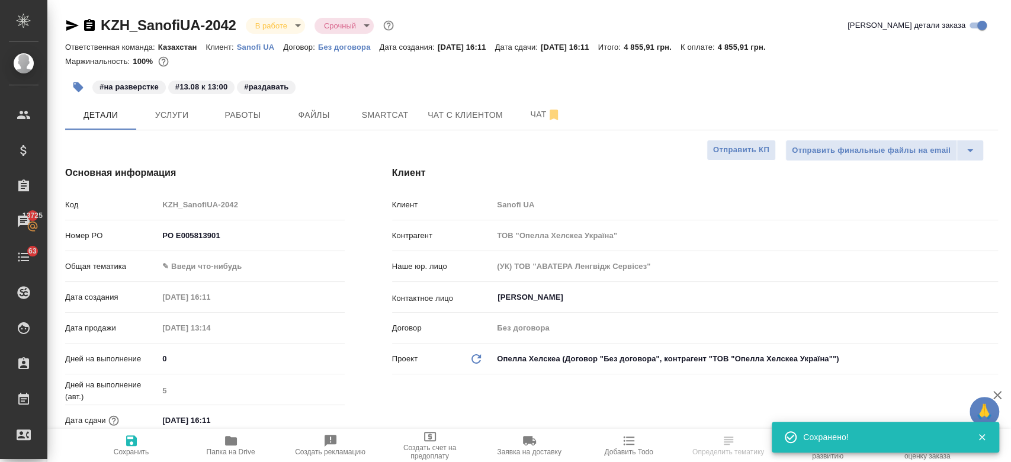
type textarea "x"
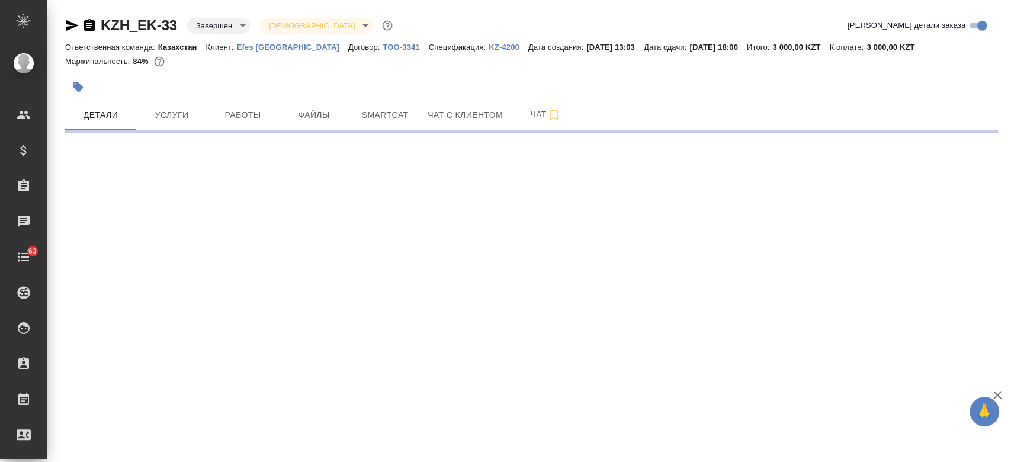
select select "RU"
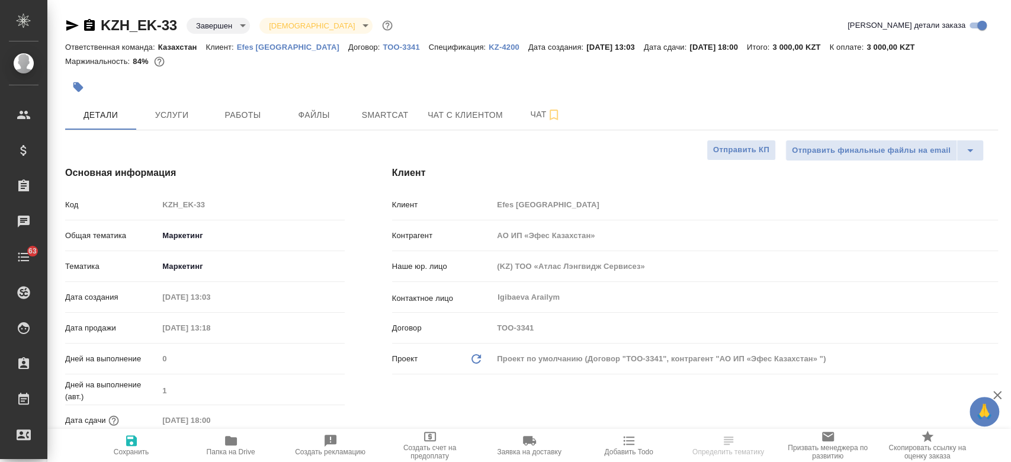
type input "АО ИП «Эфес Казахстан»"
type textarea "x"
type input "АО ИП «Эфес Казахстан»"
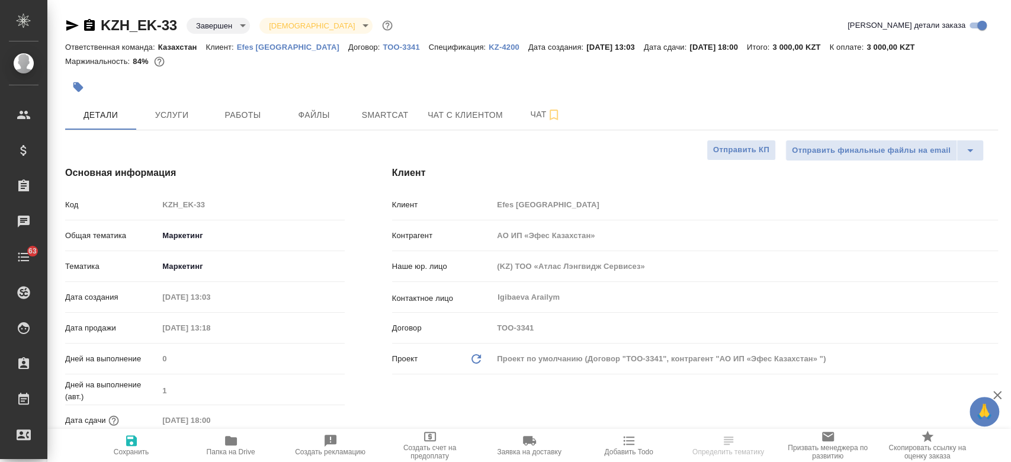
type textarea "x"
type input "Валеев Динар"
click at [226, 449] on span "Папка на Drive" at bounding box center [231, 452] width 49 height 8
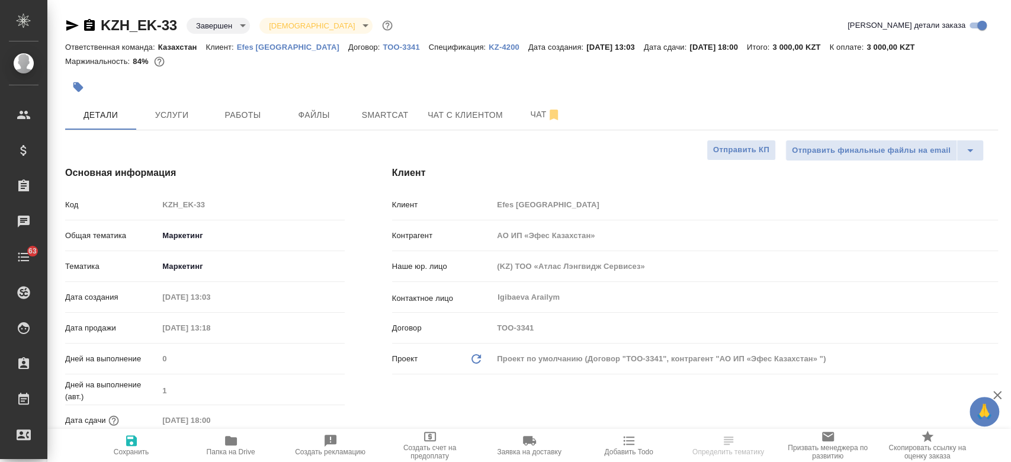
type input "АО ИП «Эфес Казахстан»"
type textarea "x"
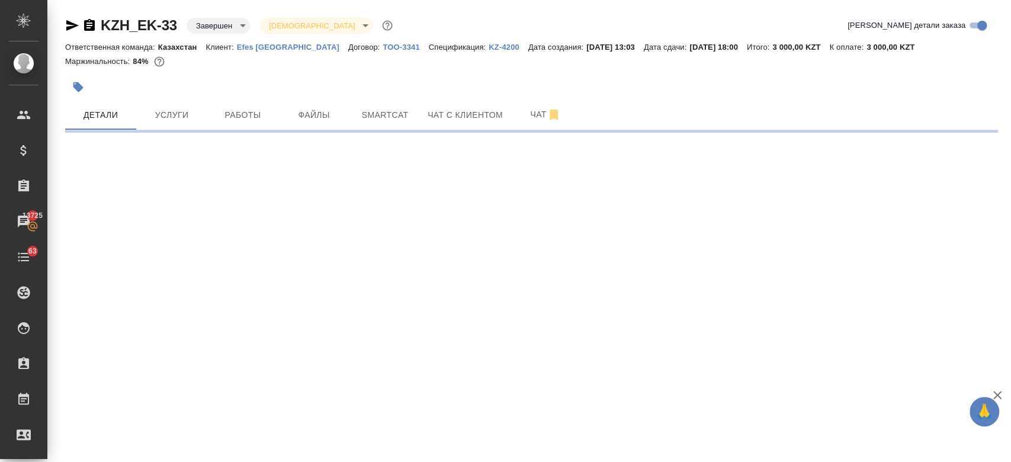
select select "RU"
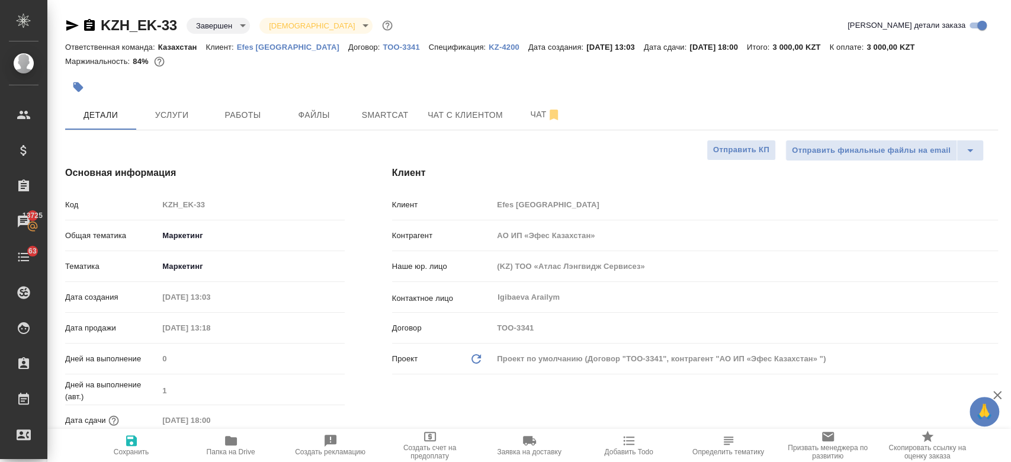
type textarea "x"
type input "АО ИП «Эфес Казахстан»"
type textarea "x"
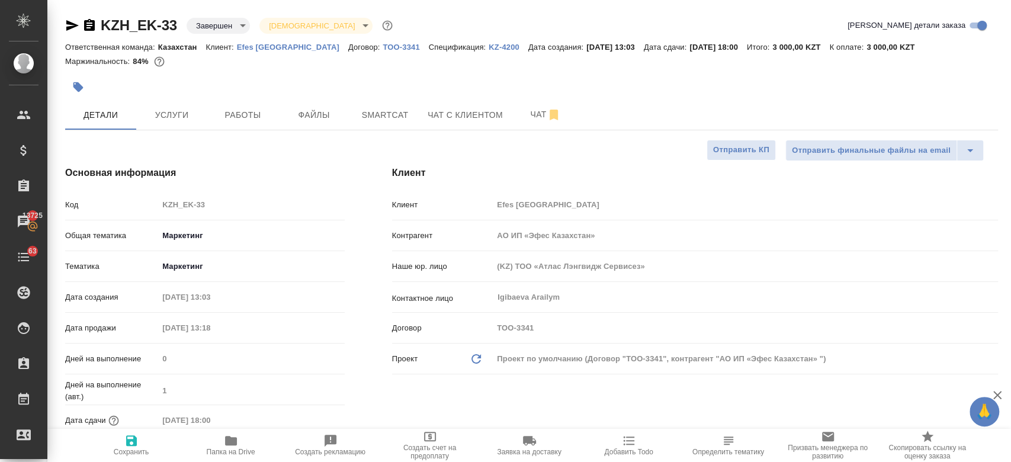
type textarea "x"
type input "АО ИП «Эфес Казахстан»"
type textarea "x"
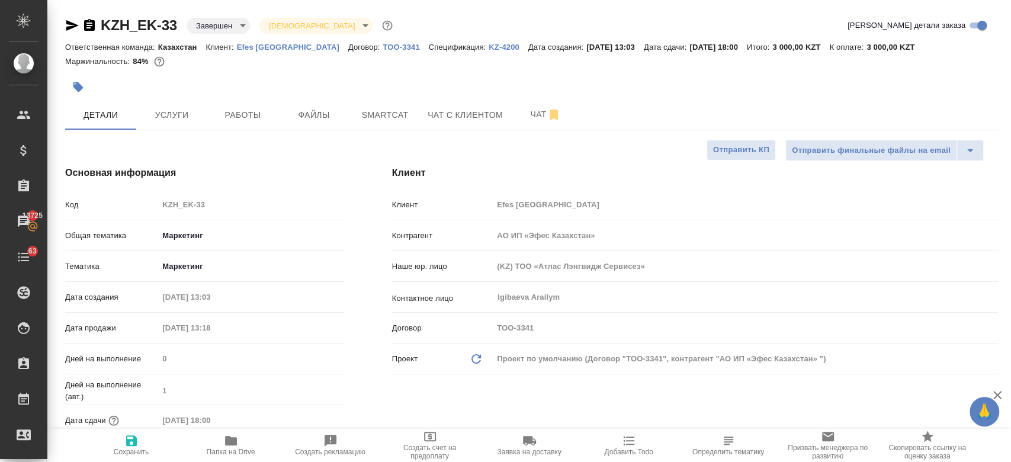
type textarea "x"
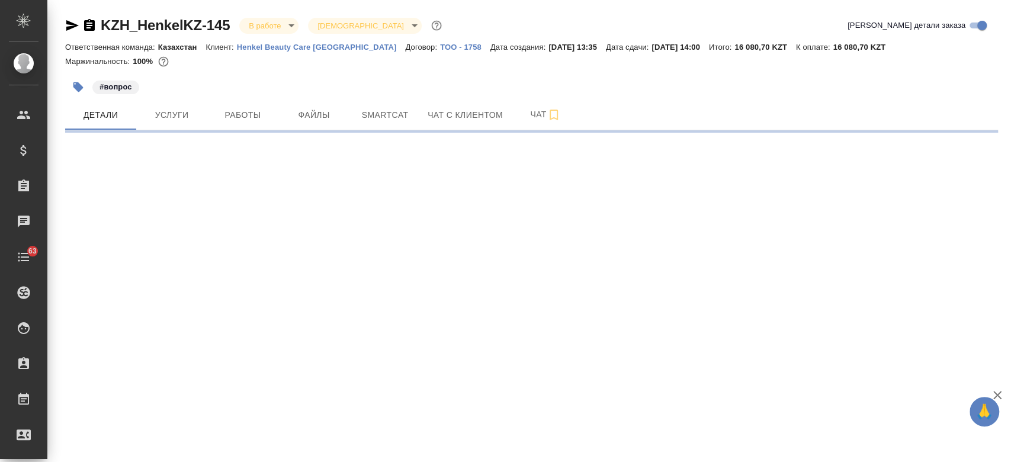
select select "RU"
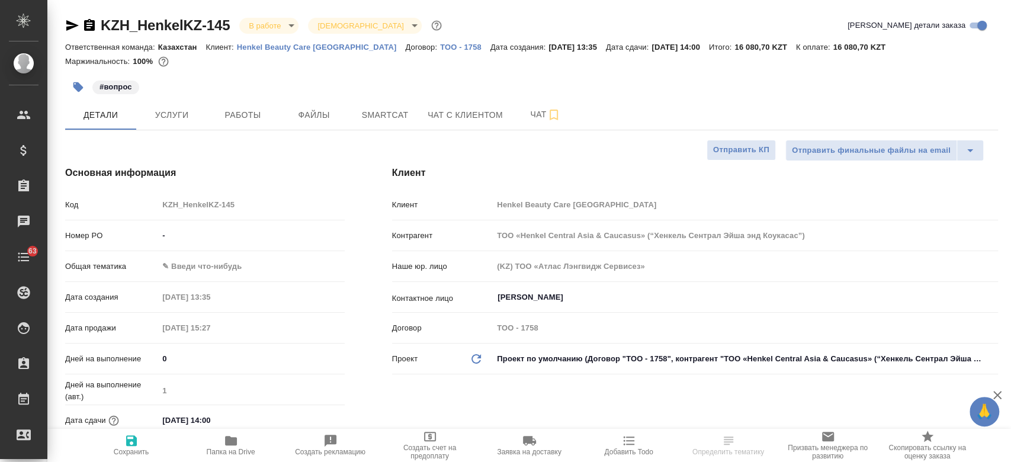
type textarea "x"
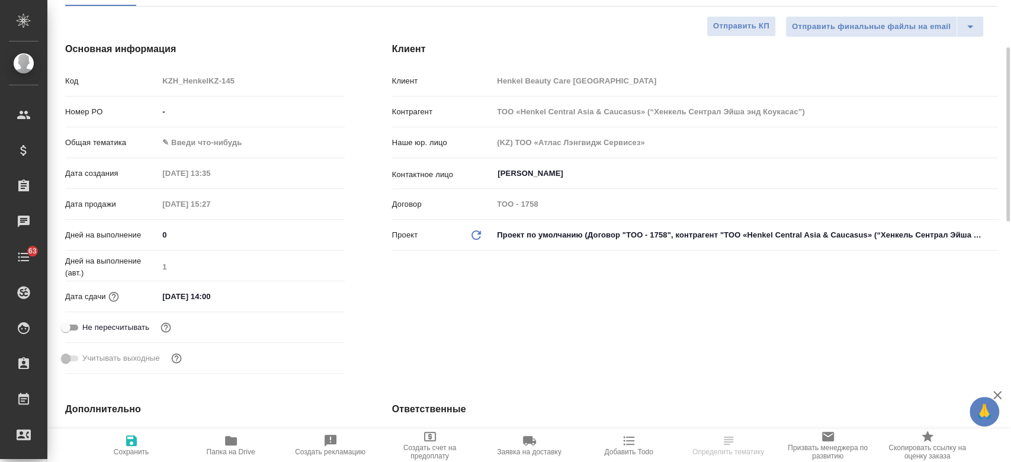
scroll to position [124, 0]
click at [220, 441] on span "Папка на Drive" at bounding box center [230, 445] width 85 height 23
type textarea "x"
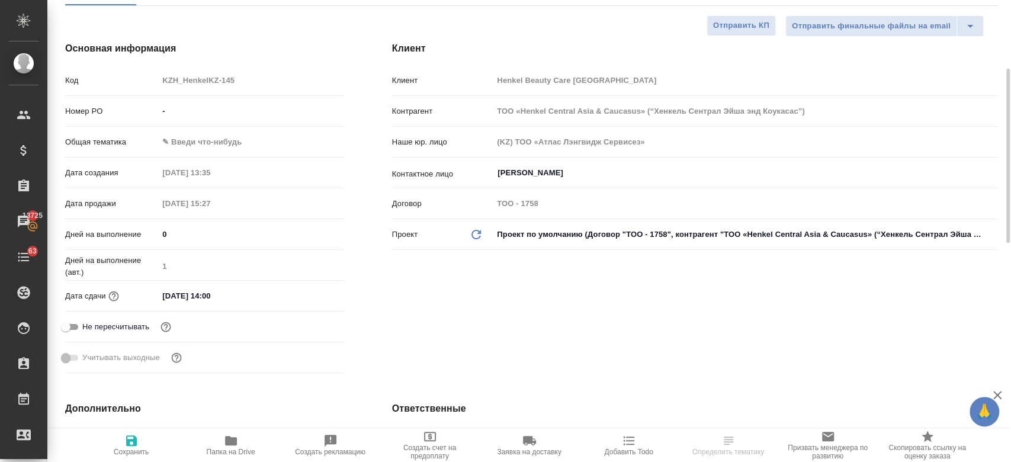
type textarea "x"
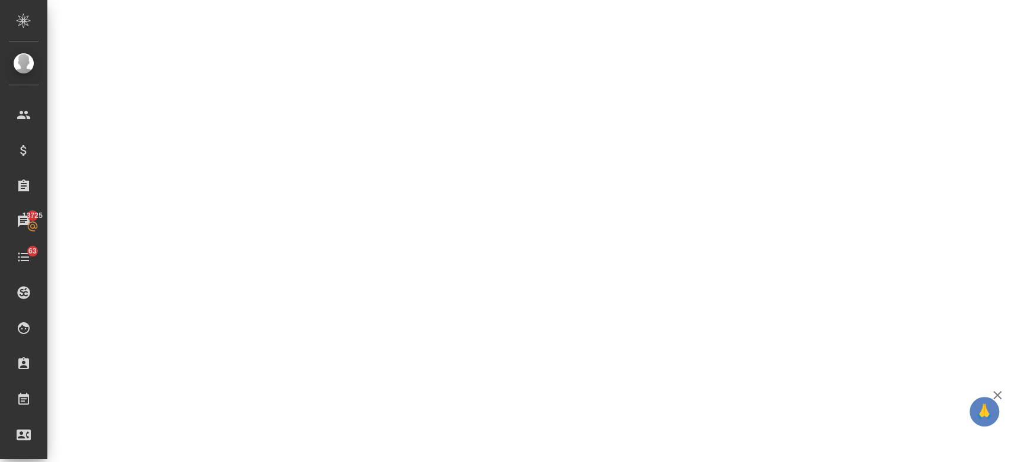
select select "RU"
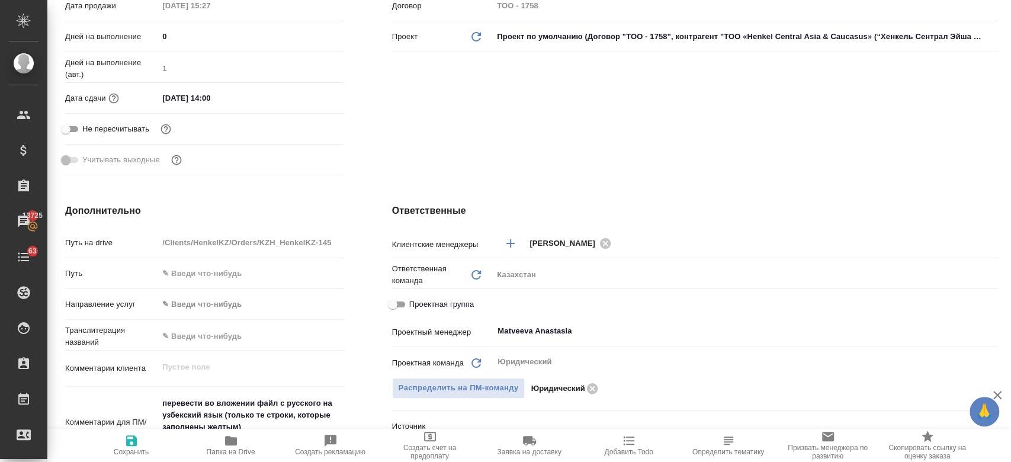
scroll to position [738, 0]
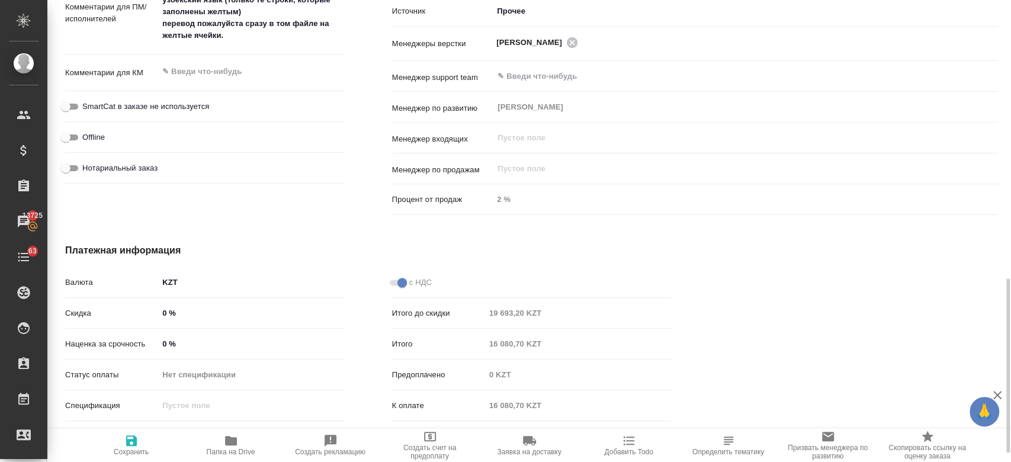
type textarea "x"
click at [278, 36] on textarea "перевести во вложении файл с русского на узбекский язык (только те строки, кото…" at bounding box center [251, 12] width 186 height 68
type textarea "x"
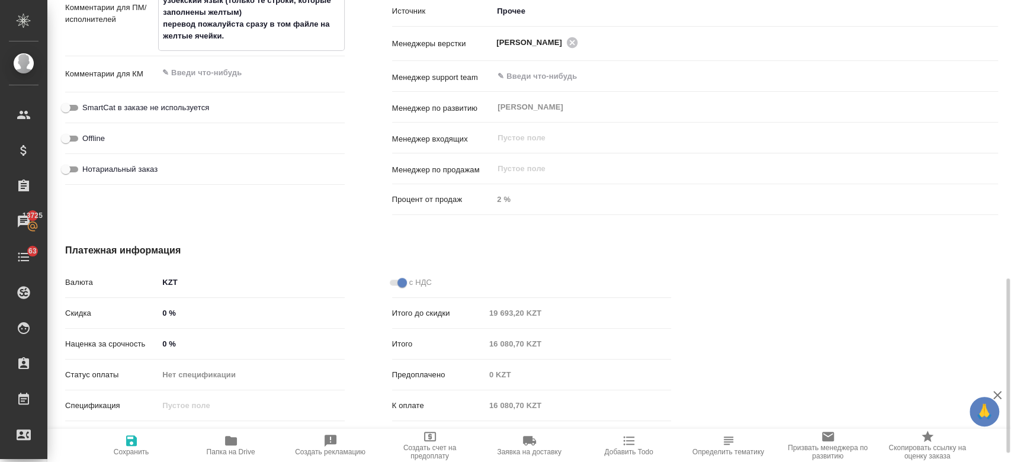
type textarea "перевести во вложении файл с русского на узбекский язык (только те строки, кото…"
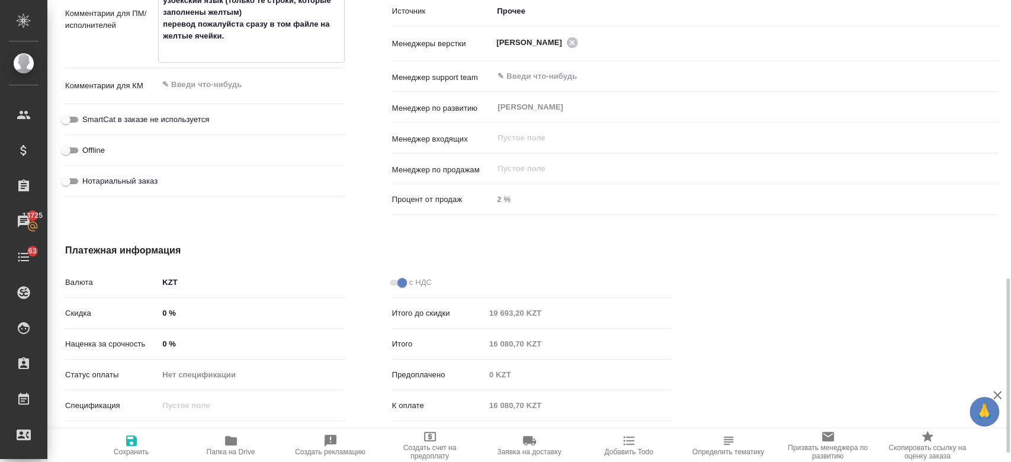
type textarea "x"
type textarea "перевести во вложении файл с русского на узбекский язык (только те строки, кото…"
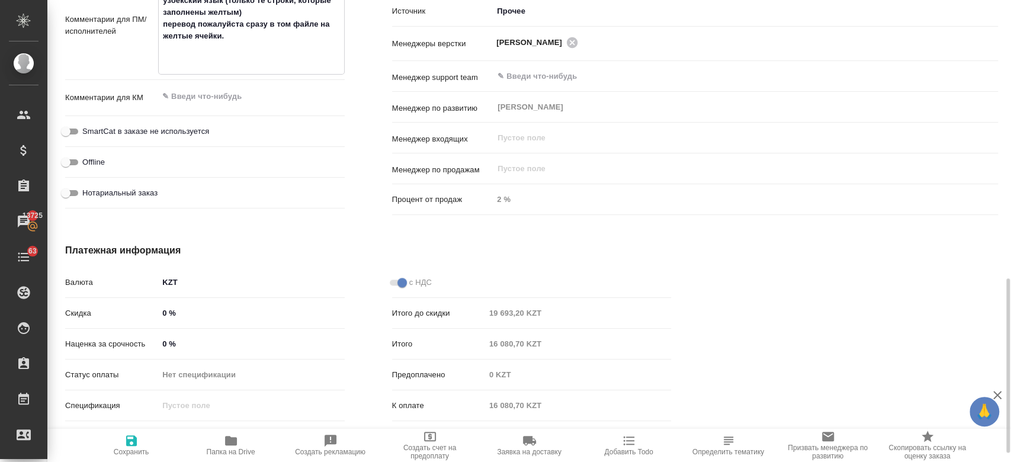
type textarea "x"
paste textarea "Для примера – то как переводили PNC для медиа роликов."
type textarea "перевести во вложении файл с русского на узбекский язык (только те строки, кото…"
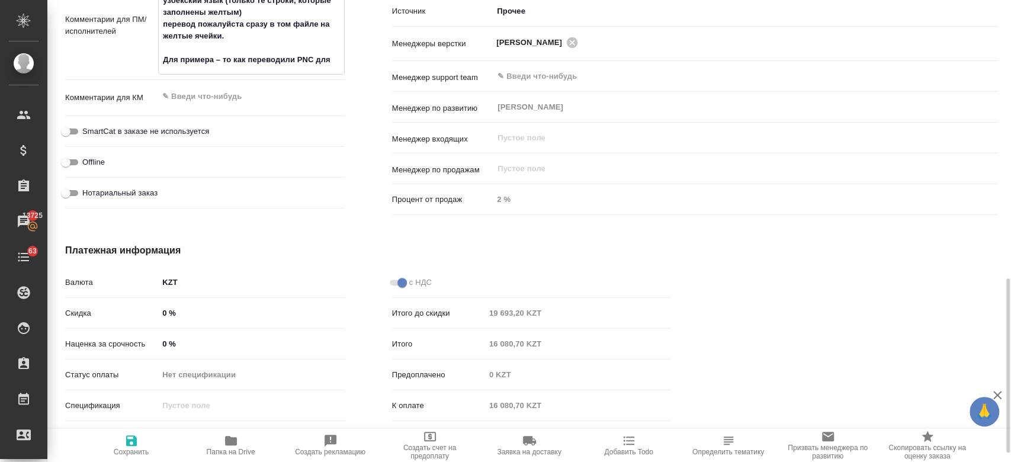
type textarea "x"
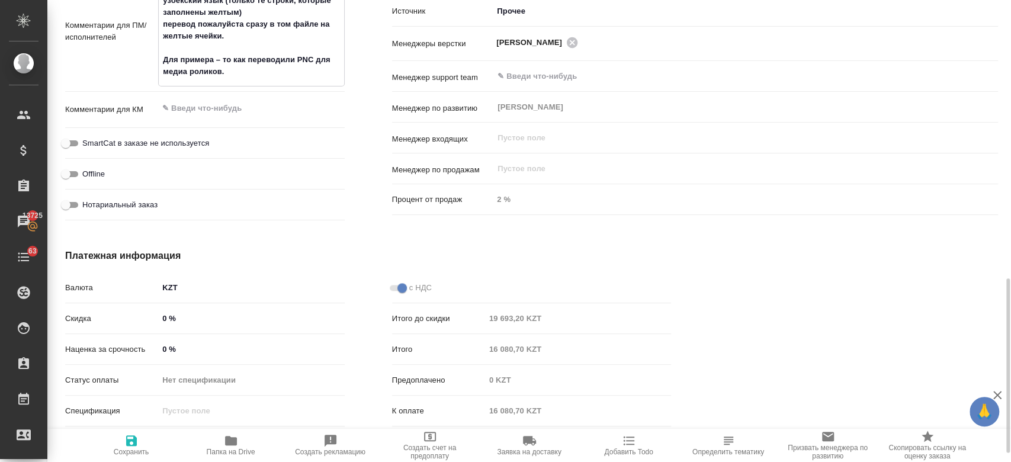
type textarea "перевести во вложении файл с русского на узбекский язык (только те строки, кото…"
type textarea "x"
type textarea "перевести во вложении файл с русского на узбекский язык (только те строки, кото…"
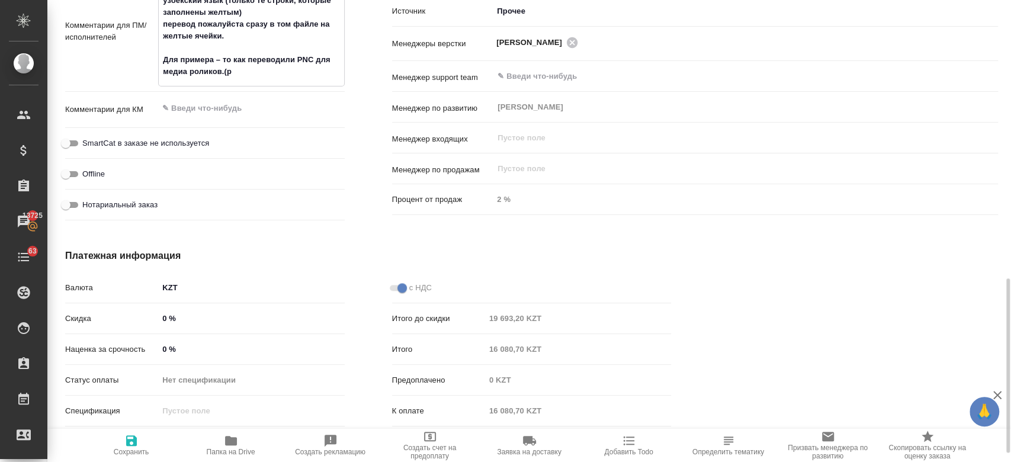
type textarea "x"
type textarea "перевести во вложении файл с русского на узбекский язык (только те строки, кото…"
type textarea "x"
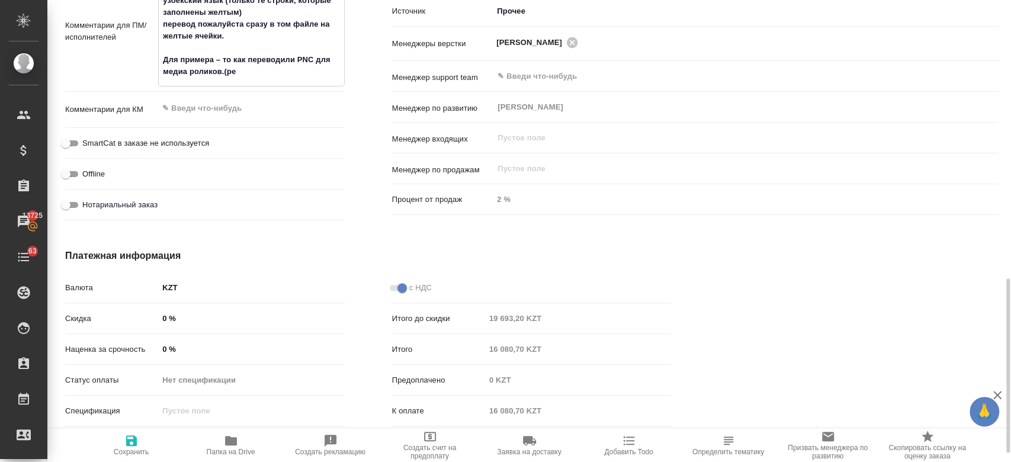
type textarea "x"
type textarea "перевести во вложении файл с русского на узбекский язык (только те строки, кото…"
type textarea "x"
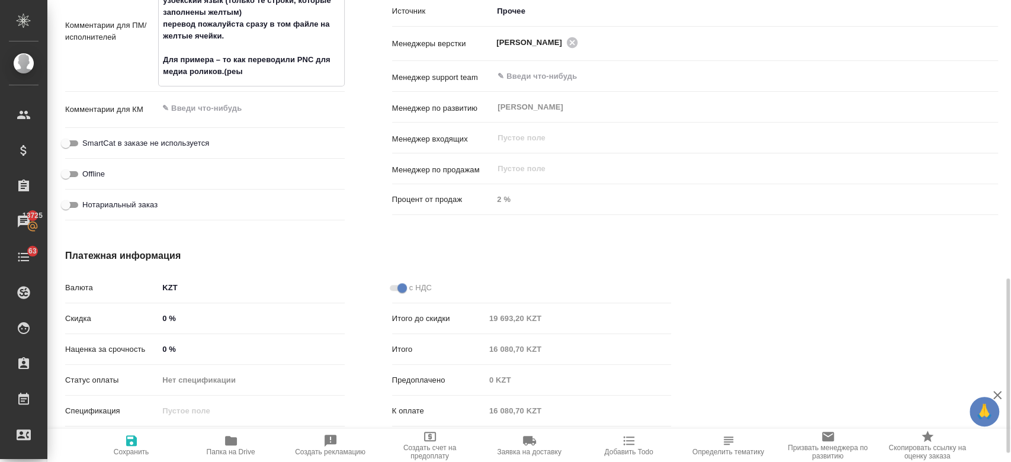
type textarea "x"
type textarea "перевести во вложении файл с русского на узбекский язык (только те строки, кото…"
type textarea "x"
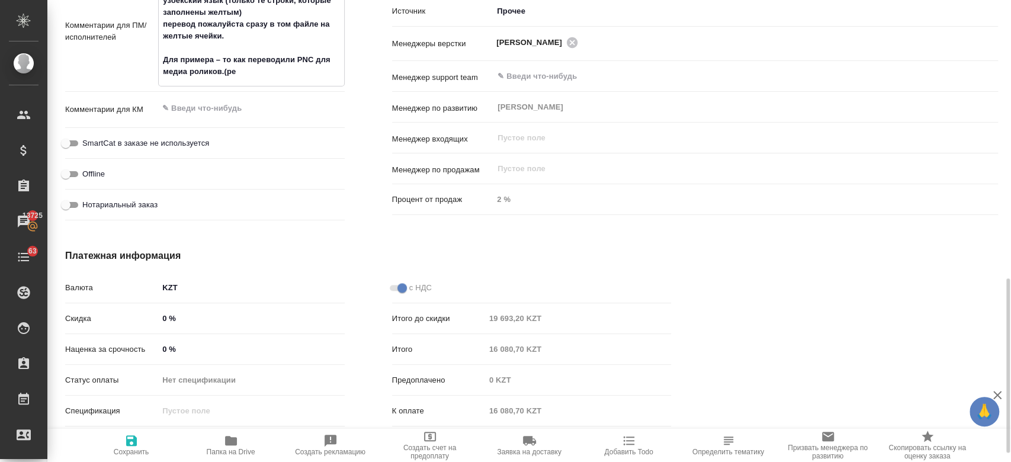
type textarea "перевести во вложении файл с русского на узбекский язык (только те строки, кото…"
type textarea "x"
type textarea "перевести во вложении файл с русского на узбекский язык (только те строки, кото…"
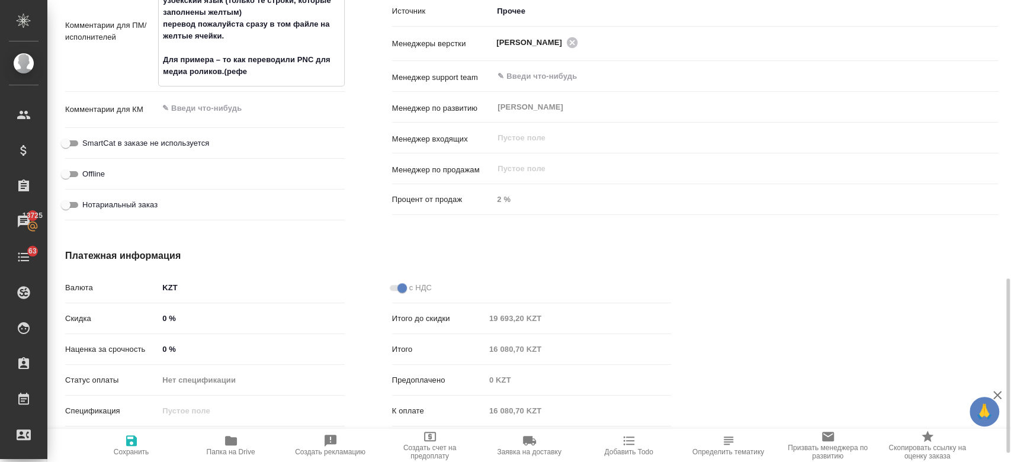
type textarea "x"
type textarea "перевести во вложении файл с русского на узбекский язык (только те строки, кото…"
type textarea "x"
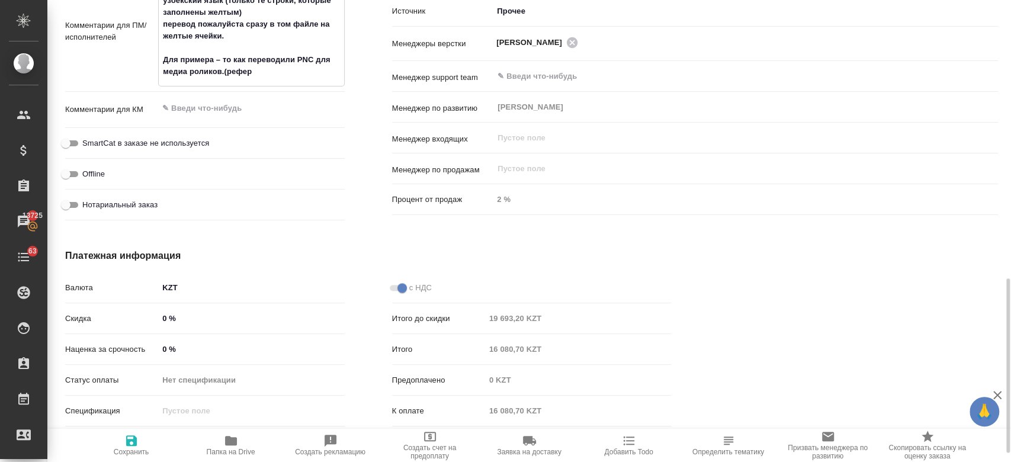
type textarea "x"
type textarea "перевести во вложении файл с русского на узбекский язык (только те строки, кото…"
type textarea "x"
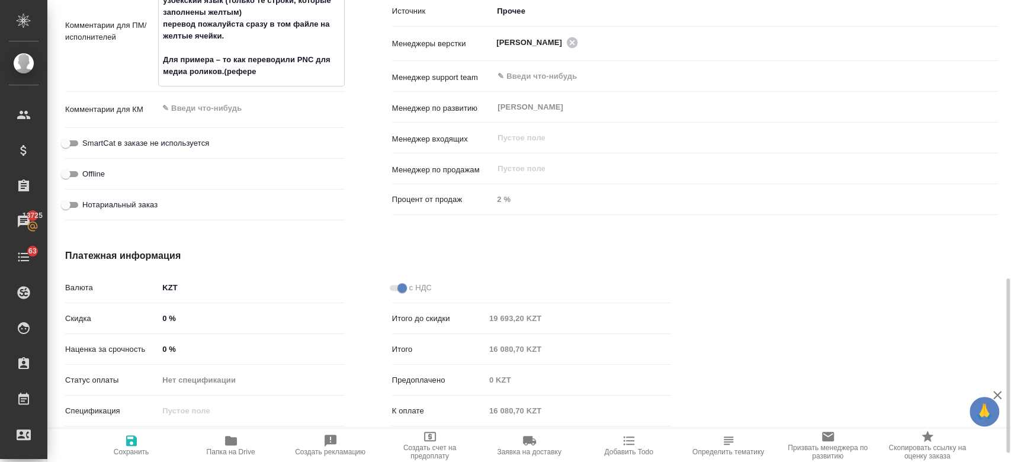
type textarea "x"
type textarea "перевести во вложении файл с русского на узбекский язык (только те строки, кото…"
type textarea "x"
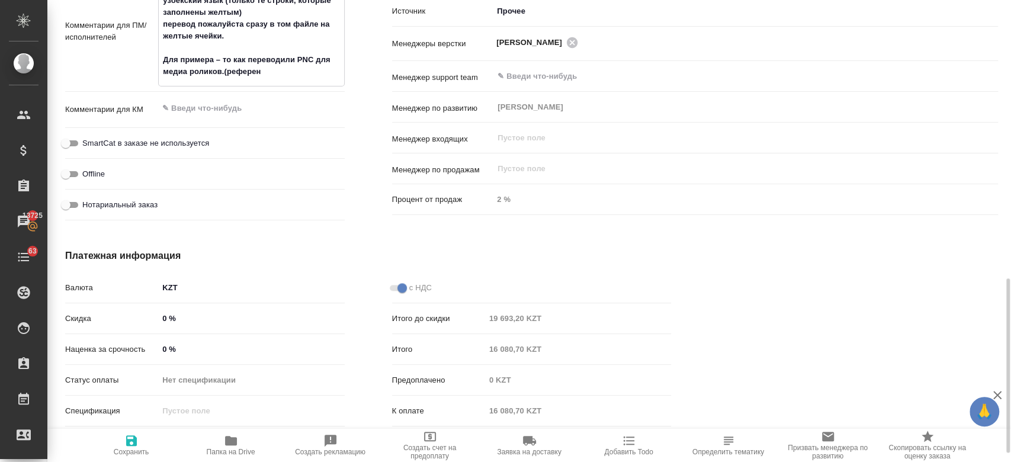
type textarea "перевести во вложении файл с русского на узбекский язык (только те строки, кото…"
type textarea "x"
type textarea "перевести во вложении файл с русского на узбекский язык (только те строки, кото…"
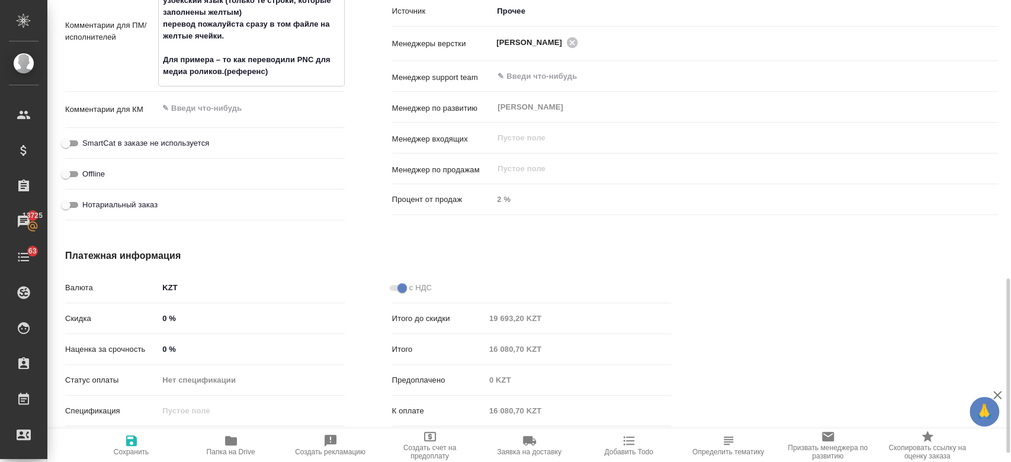
type textarea "x"
type textarea "перевести во вложении файл с русского на узбекский язык (только те строки, кото…"
type textarea "x"
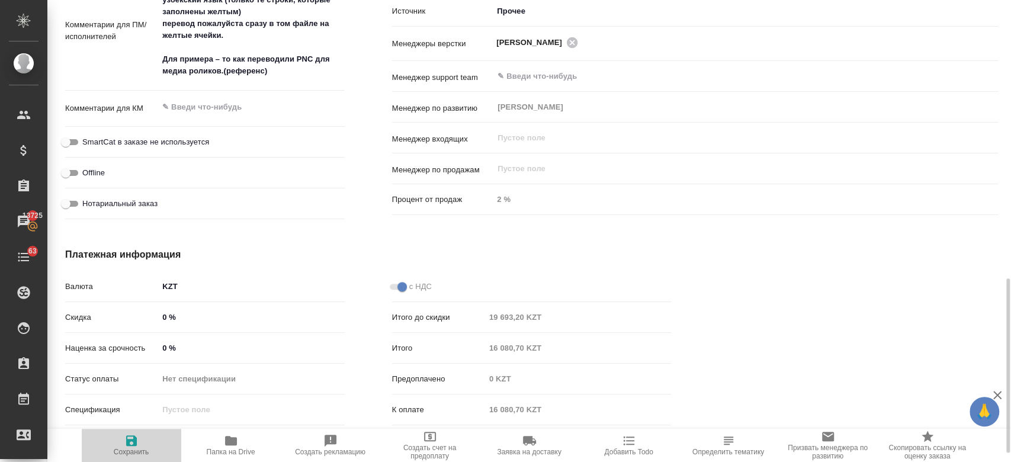
click at [122, 449] on span "Сохранить" at bounding box center [132, 452] width 36 height 8
type textarea "x"
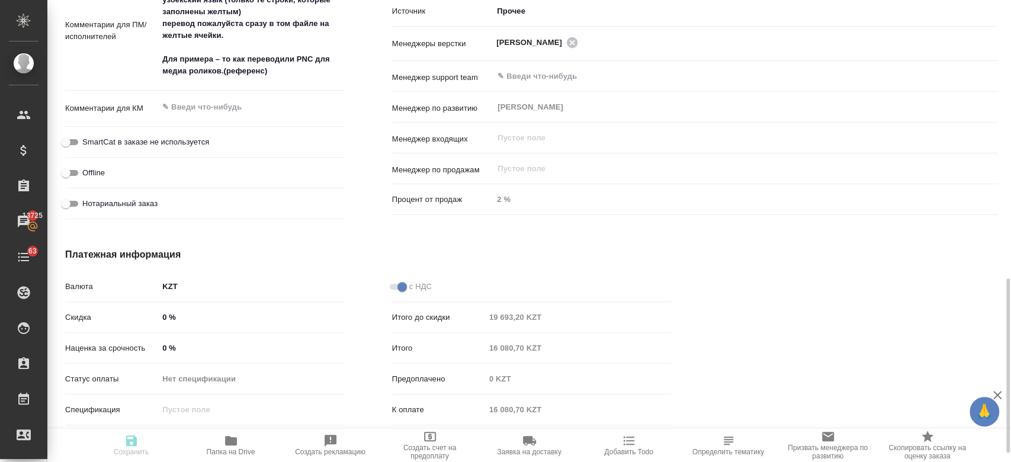
type textarea "x"
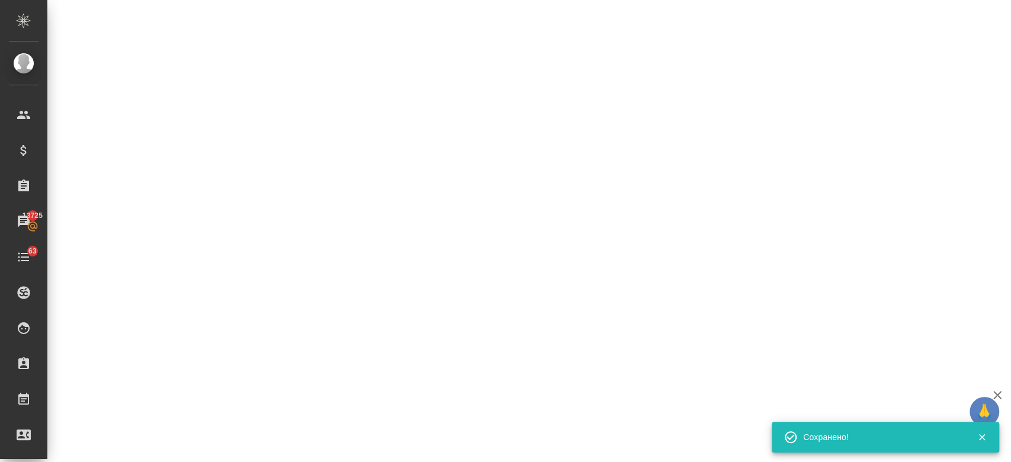
select select "RU"
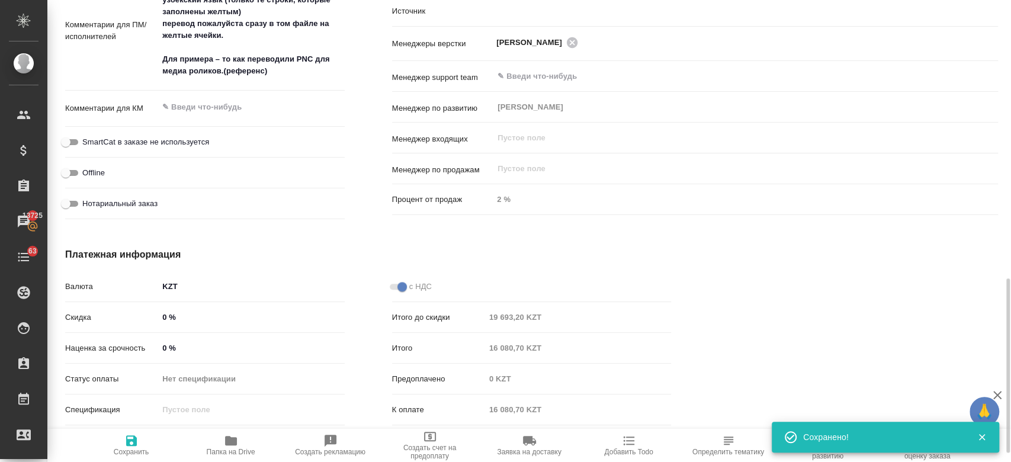
type textarea "x"
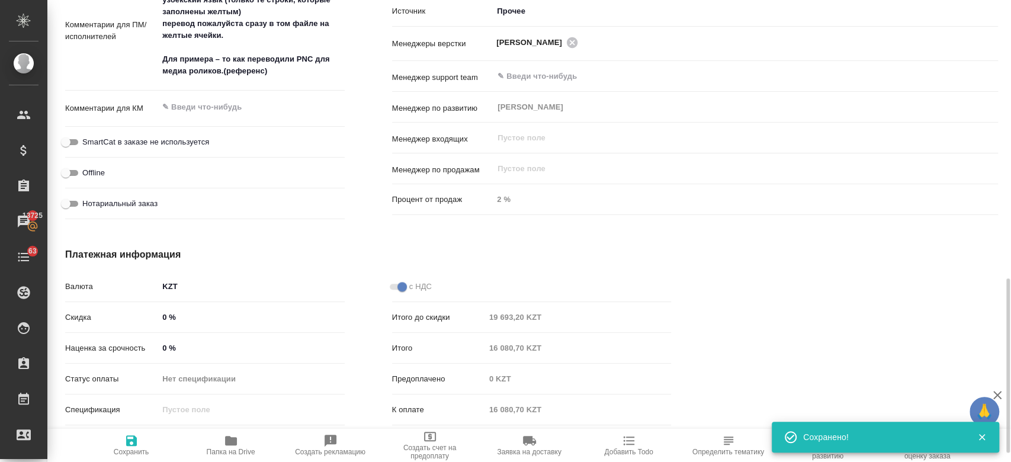
type textarea "x"
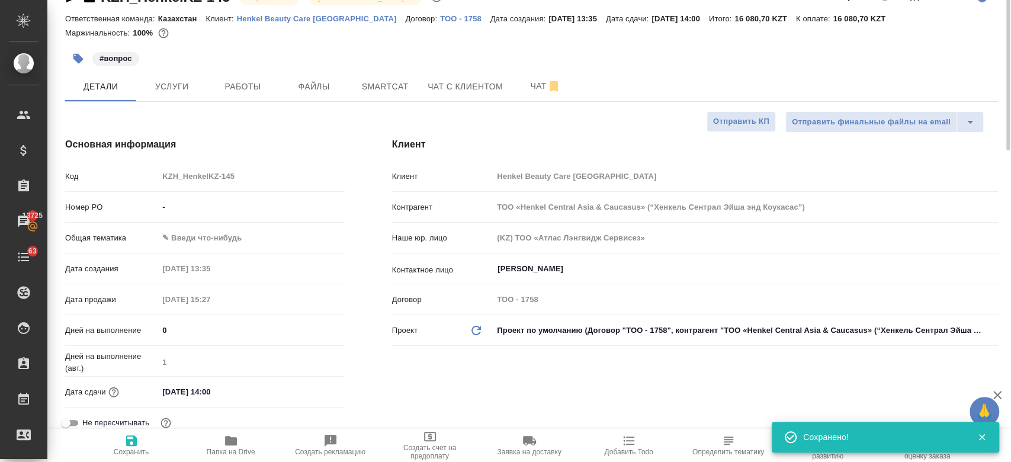
scroll to position [0, 0]
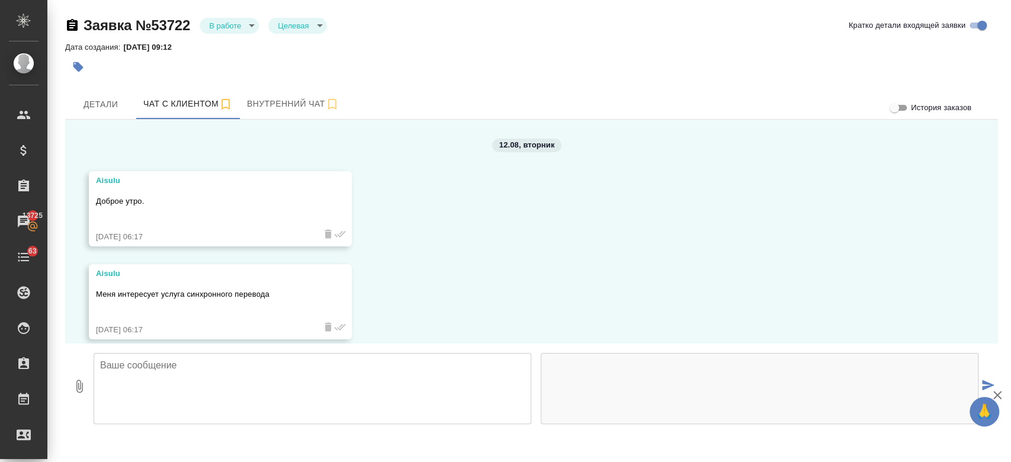
scroll to position [1527, 0]
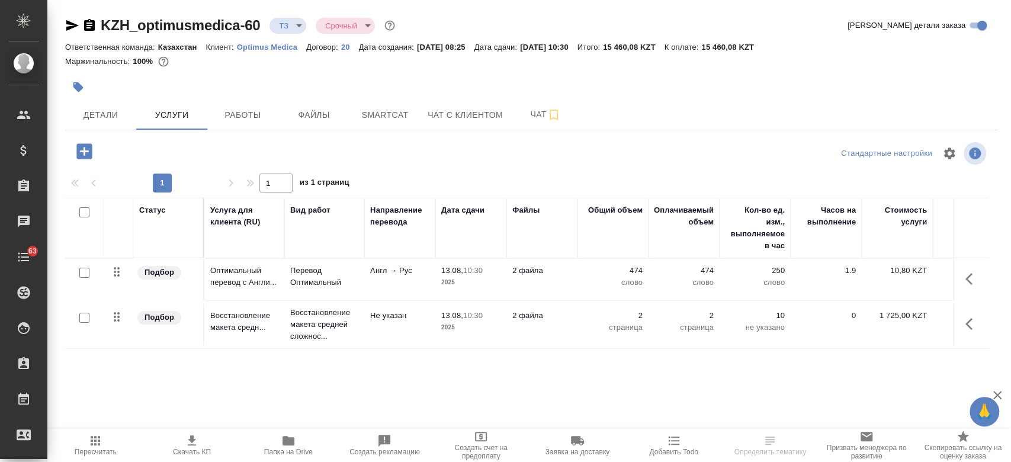
click at [621, 82] on div at bounding box center [376, 87] width 622 height 26
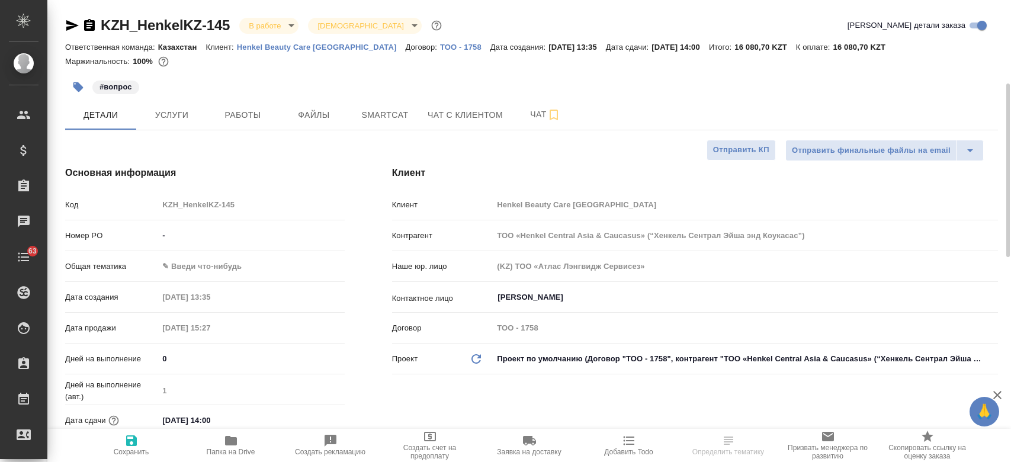
select select "RU"
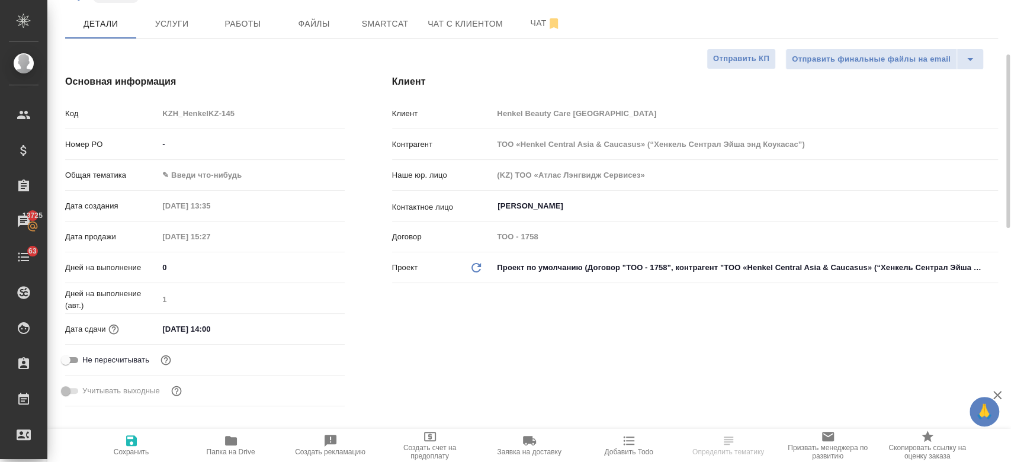
scroll to position [106, 0]
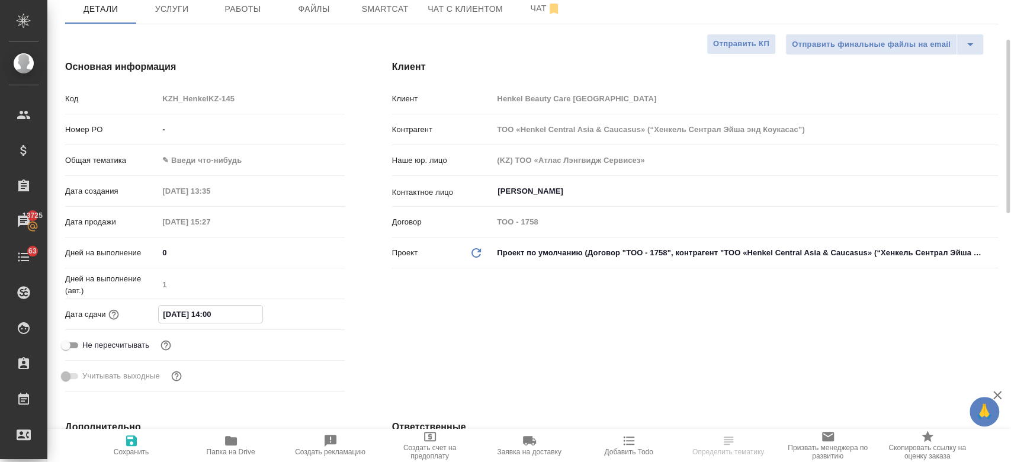
click at [223, 315] on input "12.08.2025 14:00" at bounding box center [211, 314] width 104 height 17
click at [309, 310] on icon "button" at bounding box center [310, 314] width 14 height 14
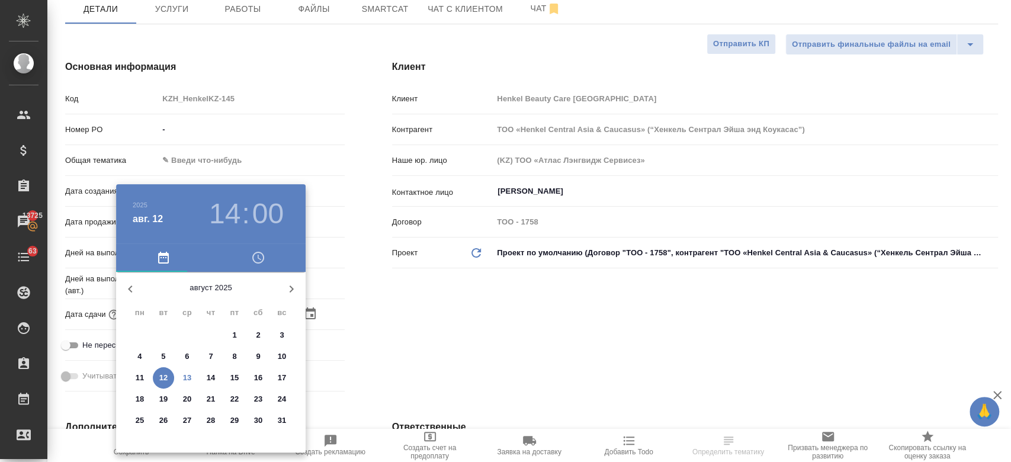
click at [417, 336] on div at bounding box center [505, 231] width 1011 height 462
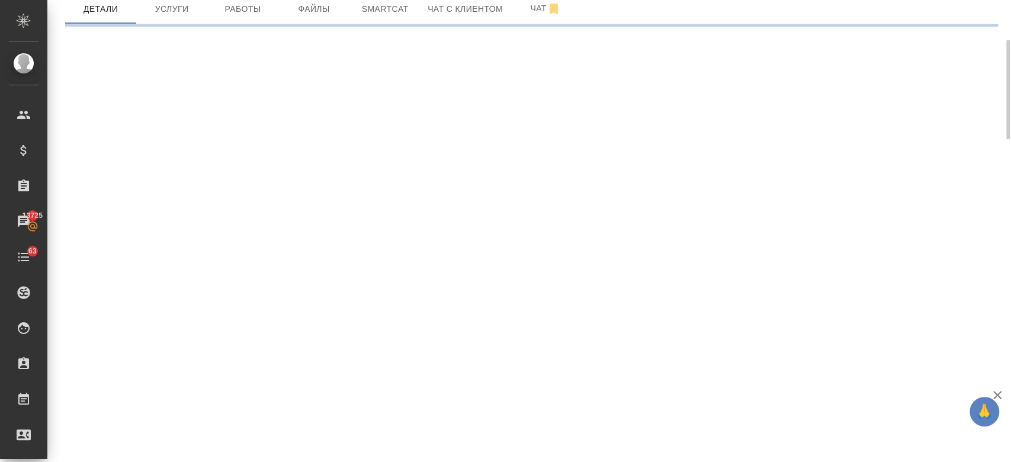
select select "RU"
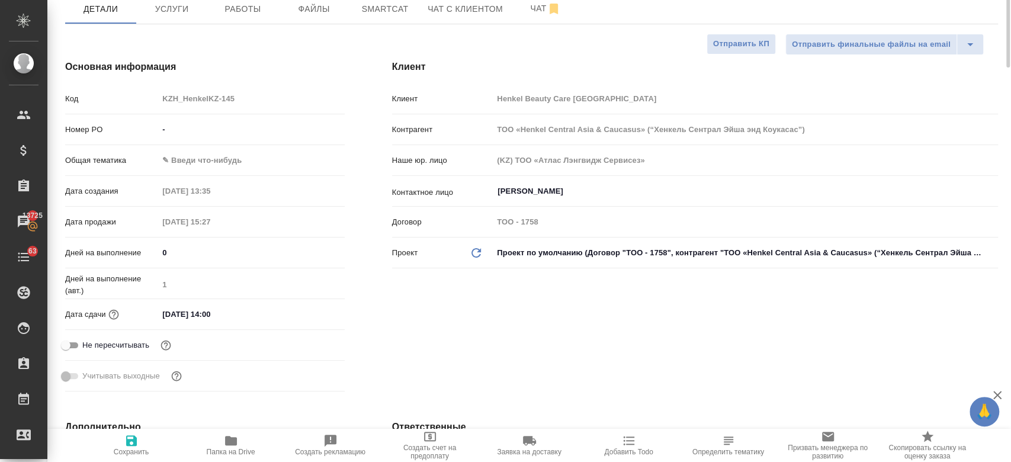
type textarea "x"
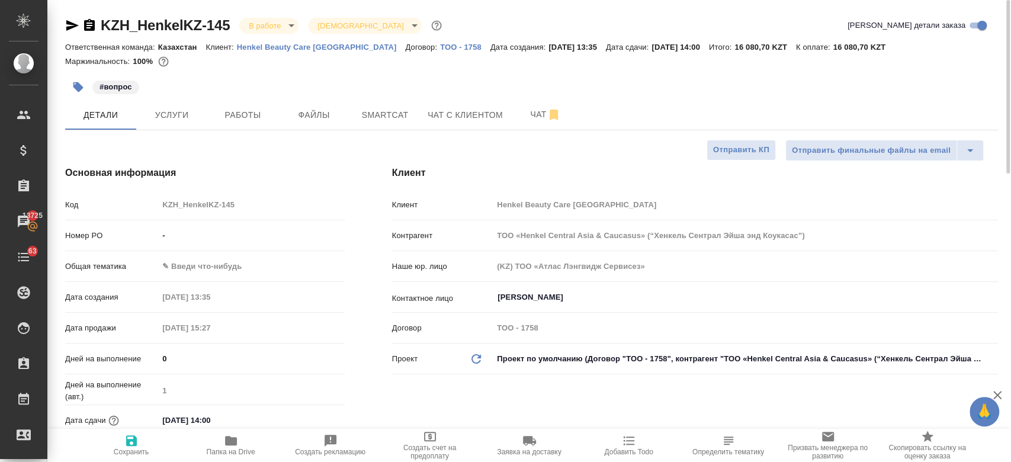
type textarea "x"
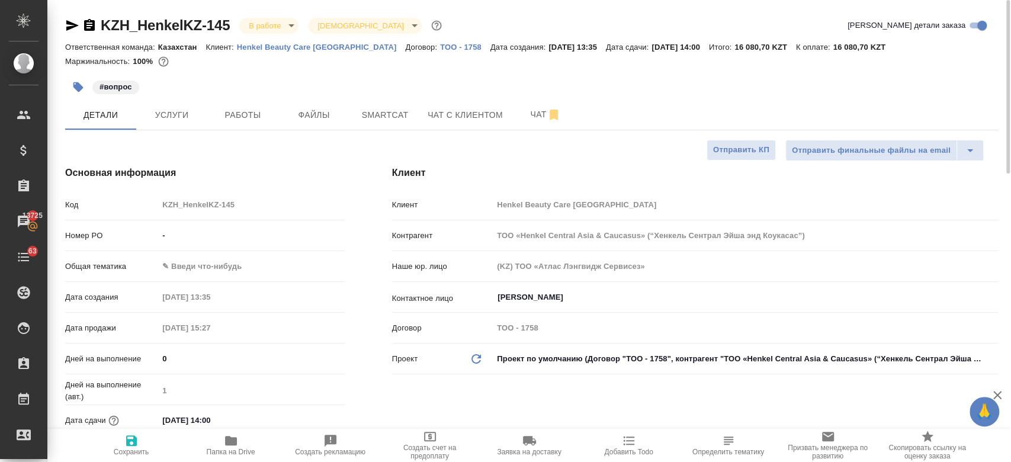
type textarea "x"
click at [531, 116] on span "Чат" at bounding box center [545, 114] width 57 height 15
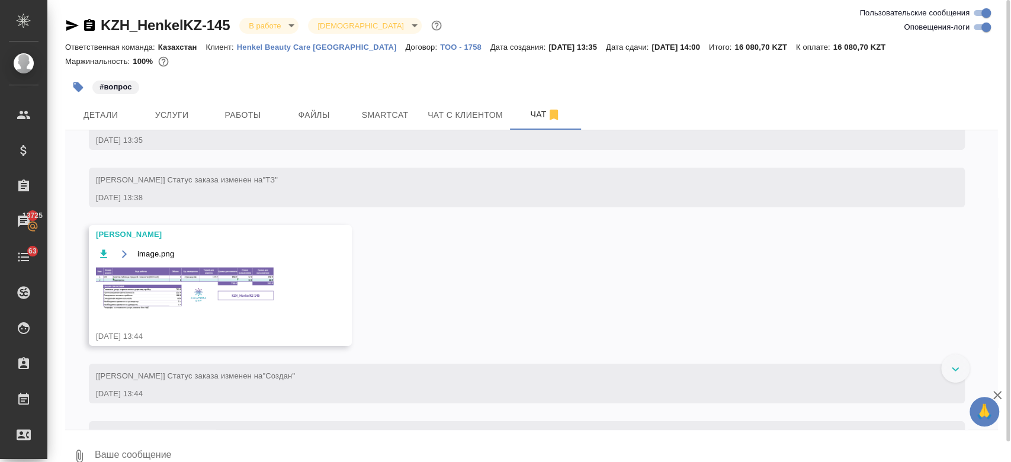
scroll to position [83, 0]
click at [197, 294] on img at bounding box center [185, 289] width 178 height 43
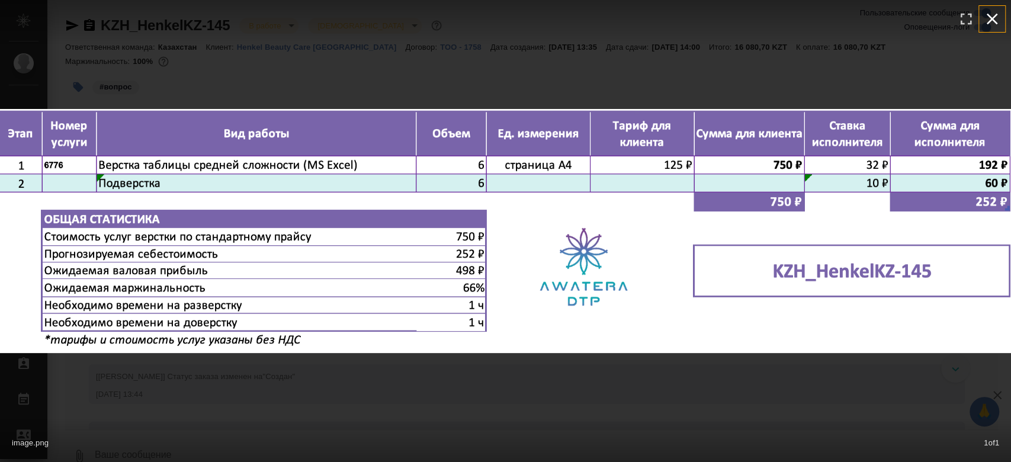
click at [998, 21] on icon "button" at bounding box center [992, 18] width 19 height 19
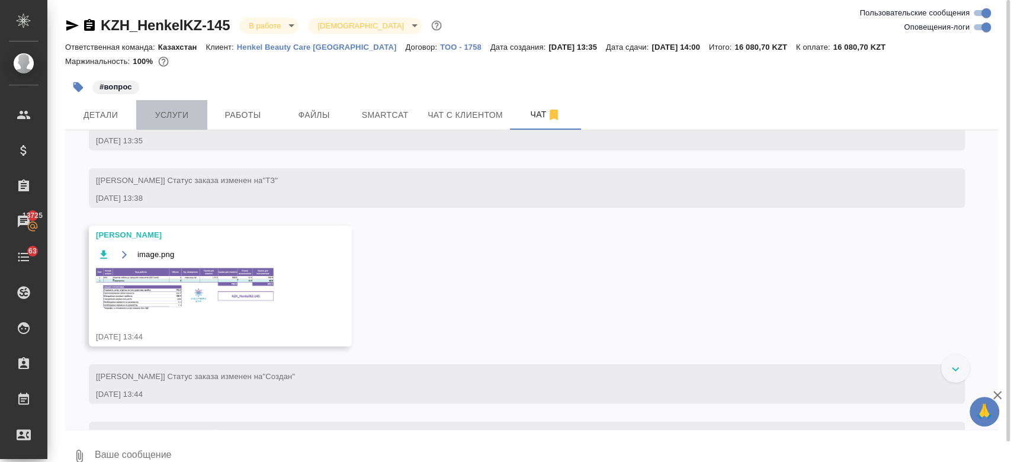
click at [161, 123] on button "Услуги" at bounding box center [171, 115] width 71 height 30
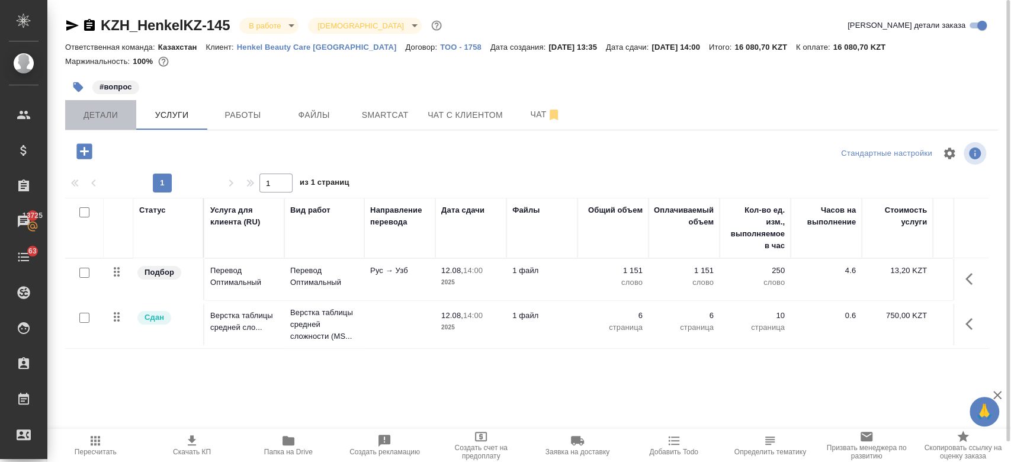
click at [104, 110] on span "Детали" at bounding box center [100, 115] width 57 height 15
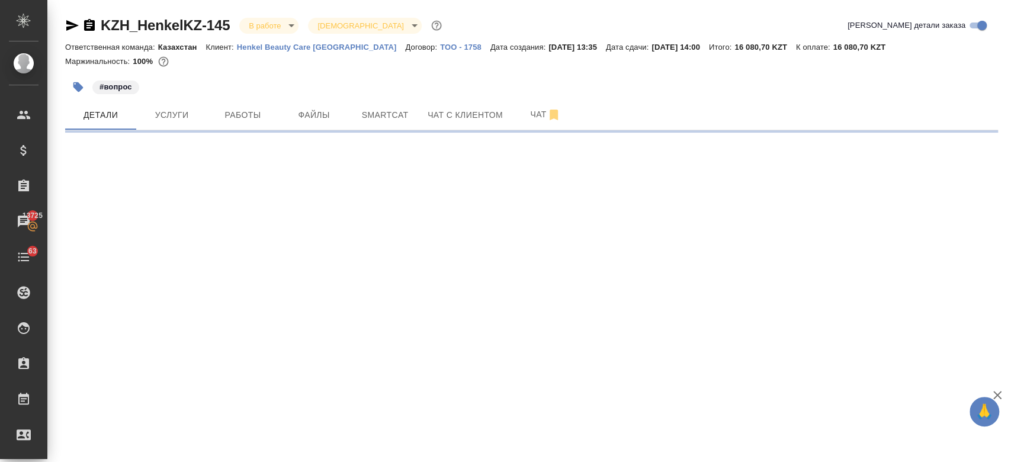
select select "RU"
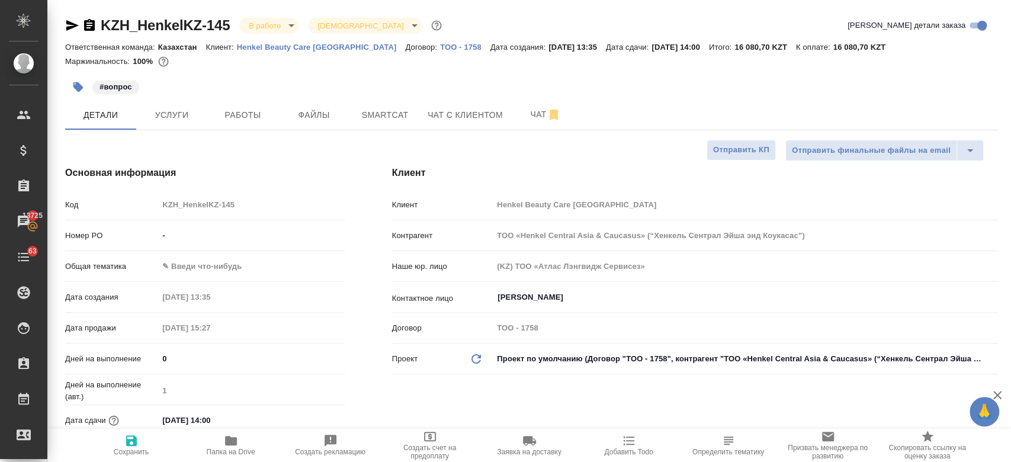
type textarea "x"
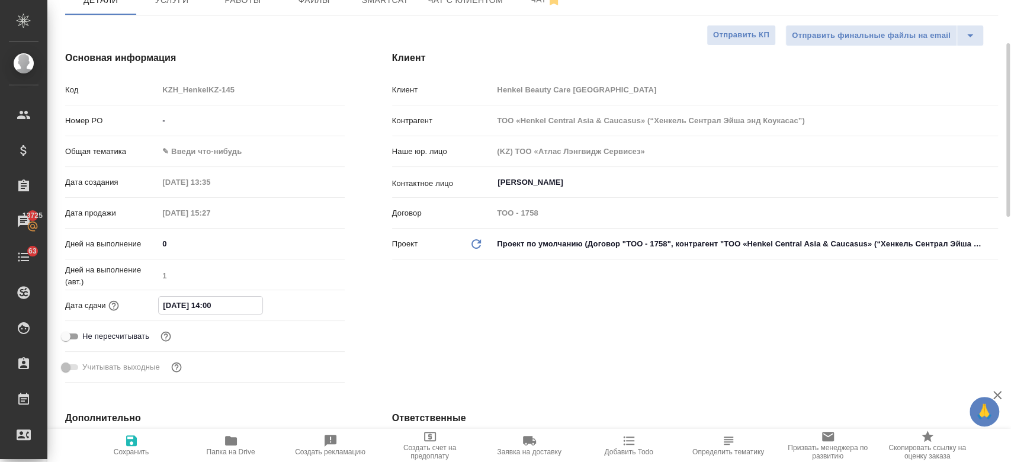
click at [220, 300] on input "12.08.2025 14:00" at bounding box center [211, 305] width 104 height 17
click at [315, 302] on icon "button" at bounding box center [310, 305] width 11 height 12
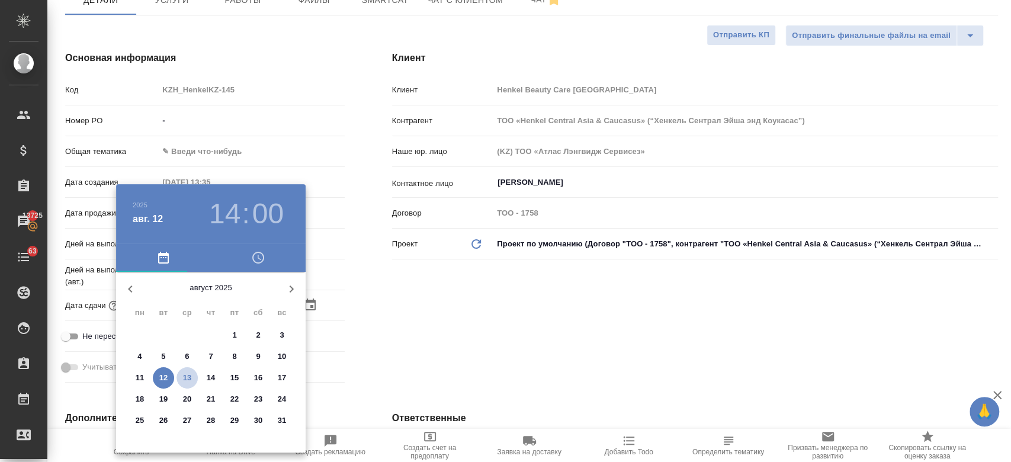
click at [190, 380] on p "13" at bounding box center [187, 378] width 9 height 12
type input "13.08.2025 14:00"
type textarea "x"
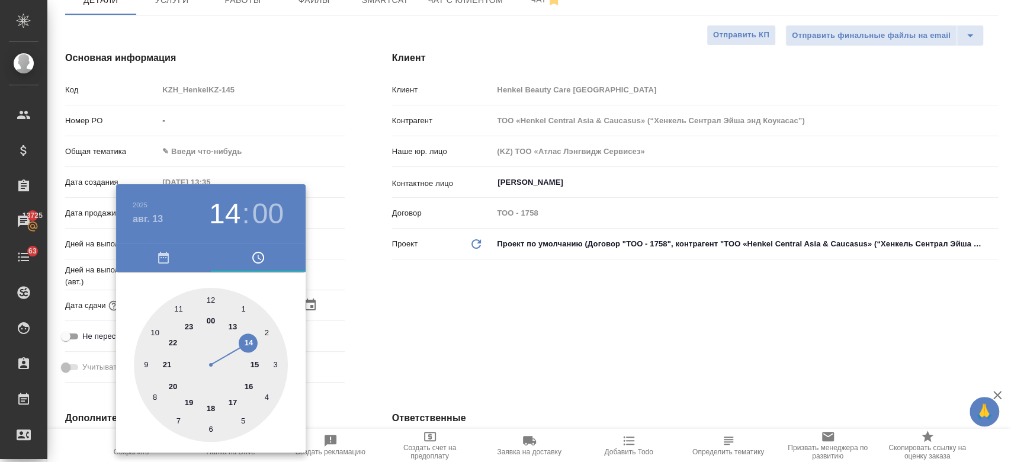
click at [225, 211] on h3 "14" at bounding box center [224, 213] width 31 height 33
click at [211, 409] on div at bounding box center [211, 365] width 154 height 154
type input "13.08.2025 18:00"
type textarea "x"
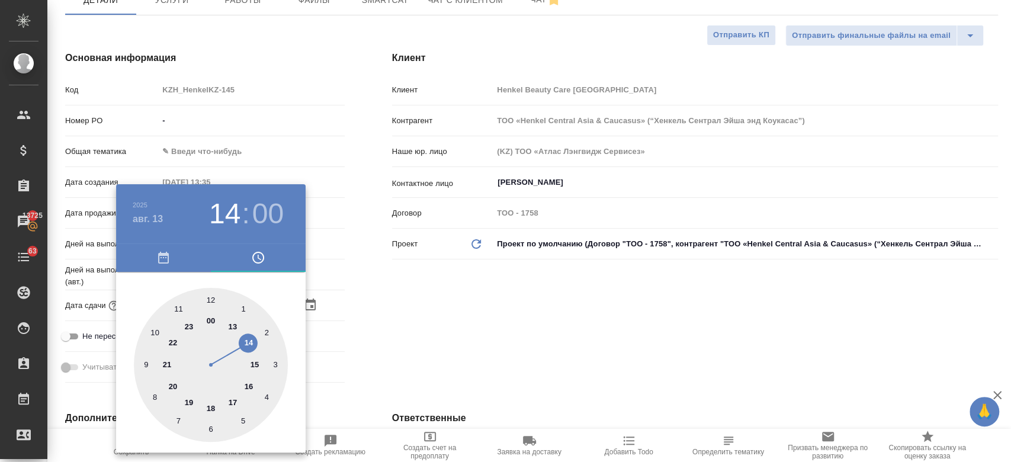
type textarea "x"
click at [437, 315] on div at bounding box center [505, 231] width 1011 height 462
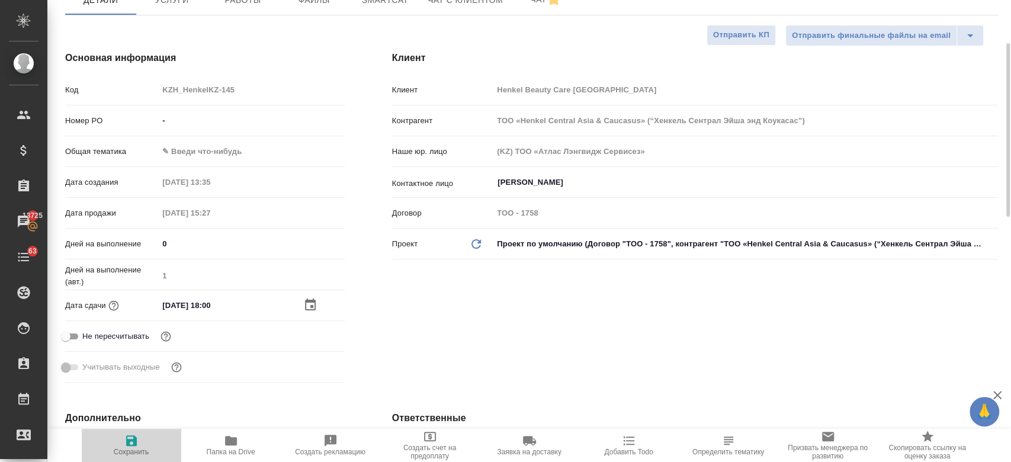
click at [139, 437] on span "Сохранить" at bounding box center [131, 445] width 85 height 23
type textarea "x"
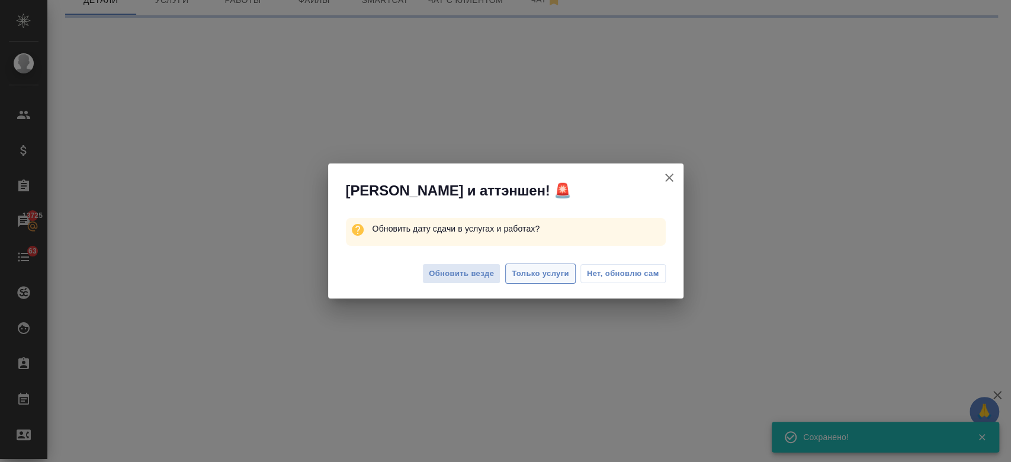
click at [547, 271] on span "Только услуги" at bounding box center [540, 274] width 57 height 14
select select "RU"
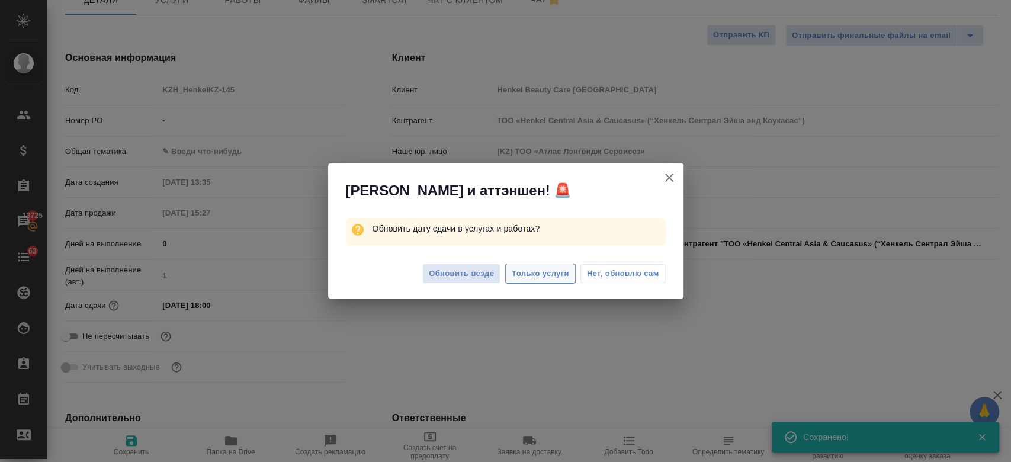
type textarea "x"
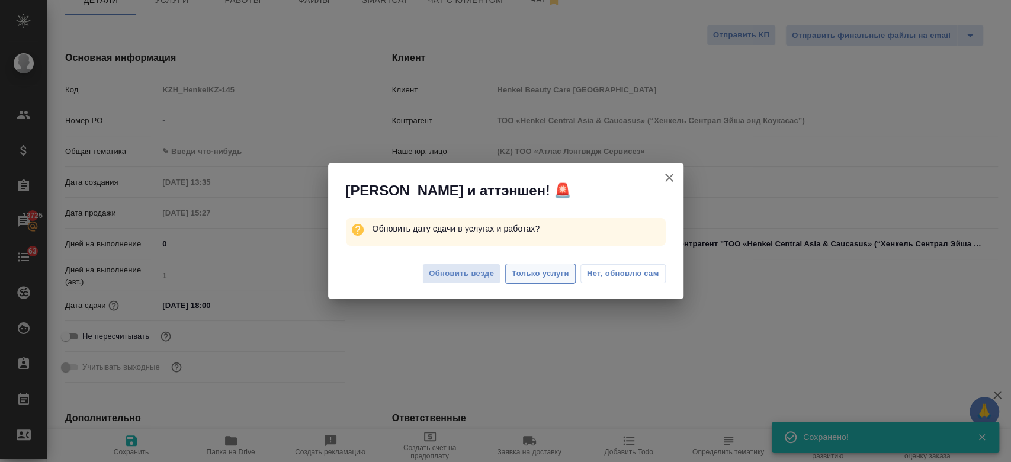
type textarea "x"
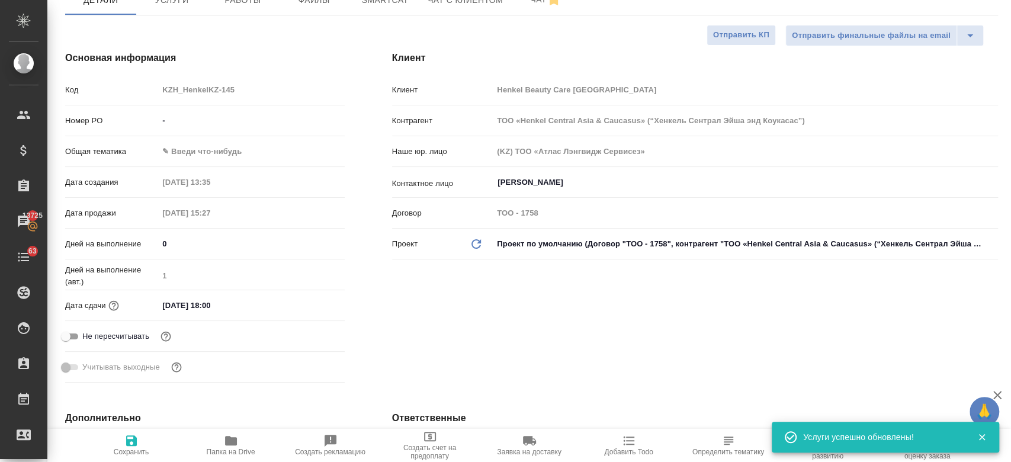
scroll to position [0, 0]
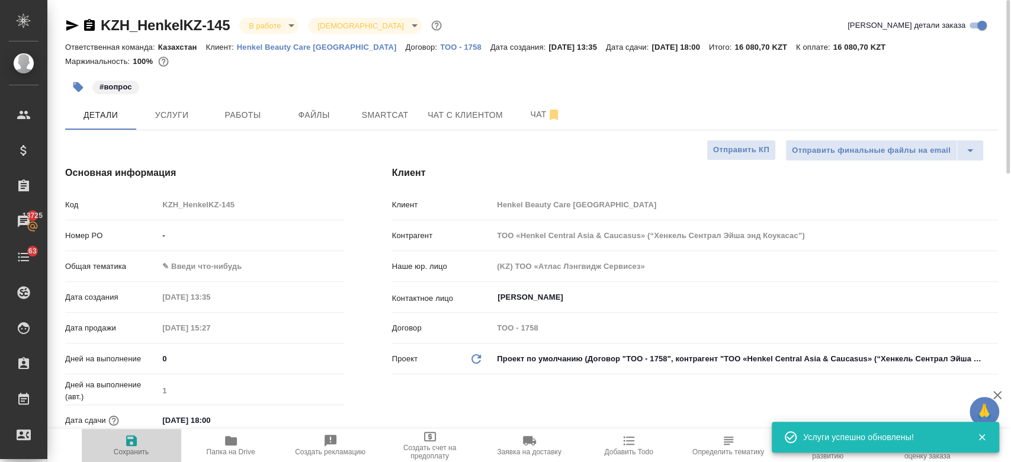
click at [132, 444] on icon "button" at bounding box center [131, 441] width 14 height 14
type textarea "x"
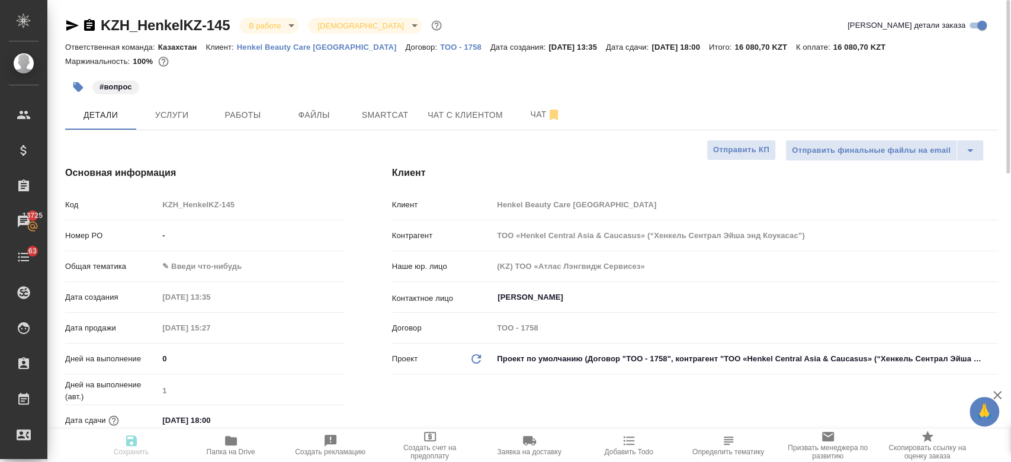
type textarea "x"
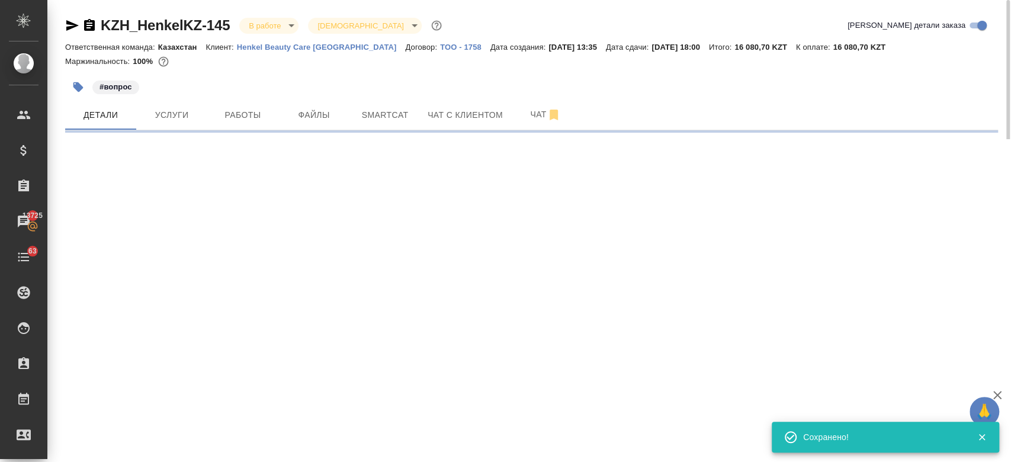
select select "RU"
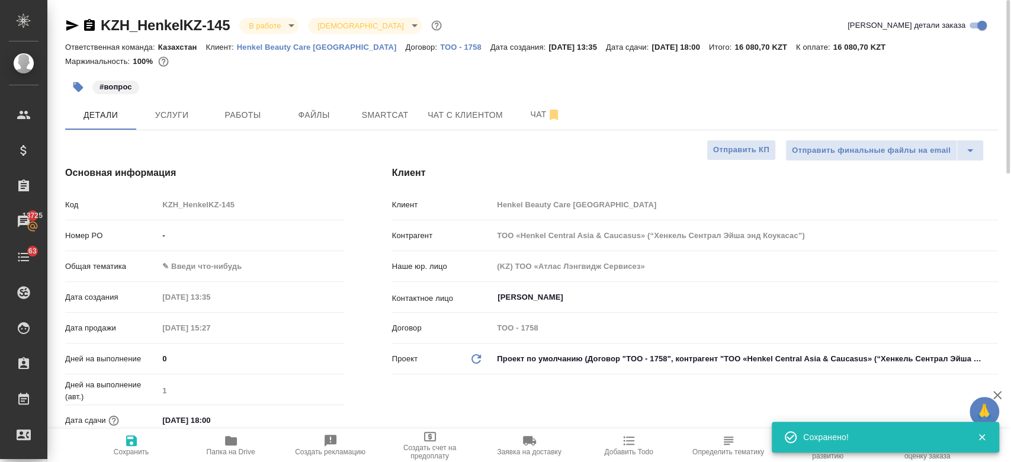
type textarea "x"
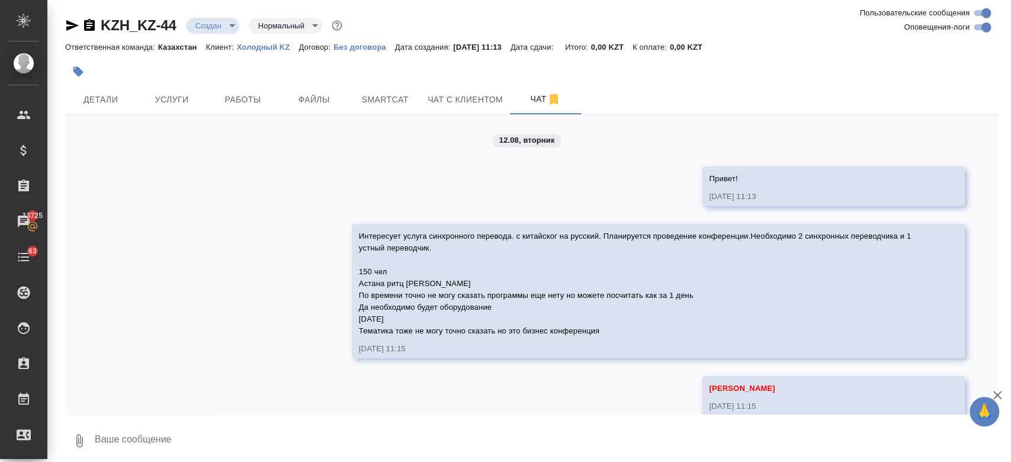
scroll to position [1161, 0]
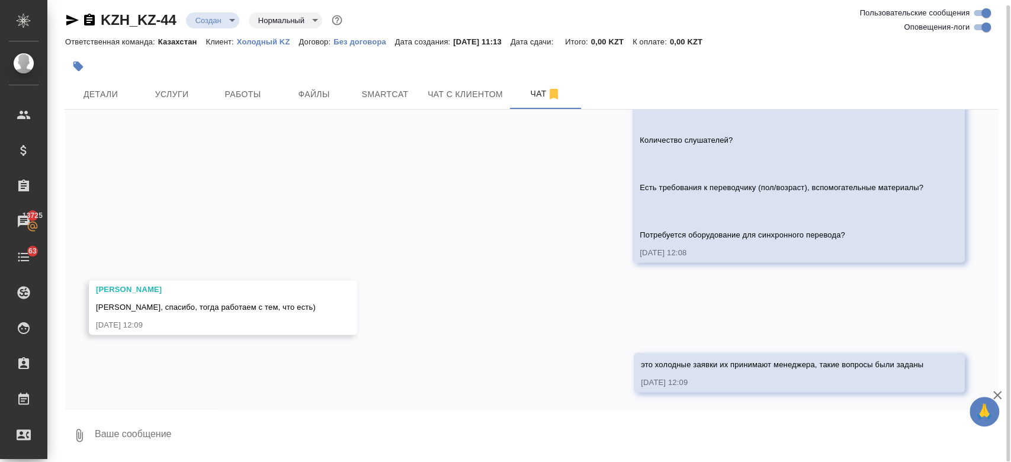
click at [323, 73] on div at bounding box center [376, 66] width 622 height 26
